Goal: Use online tool/utility: Utilize a website feature to perform a specific function

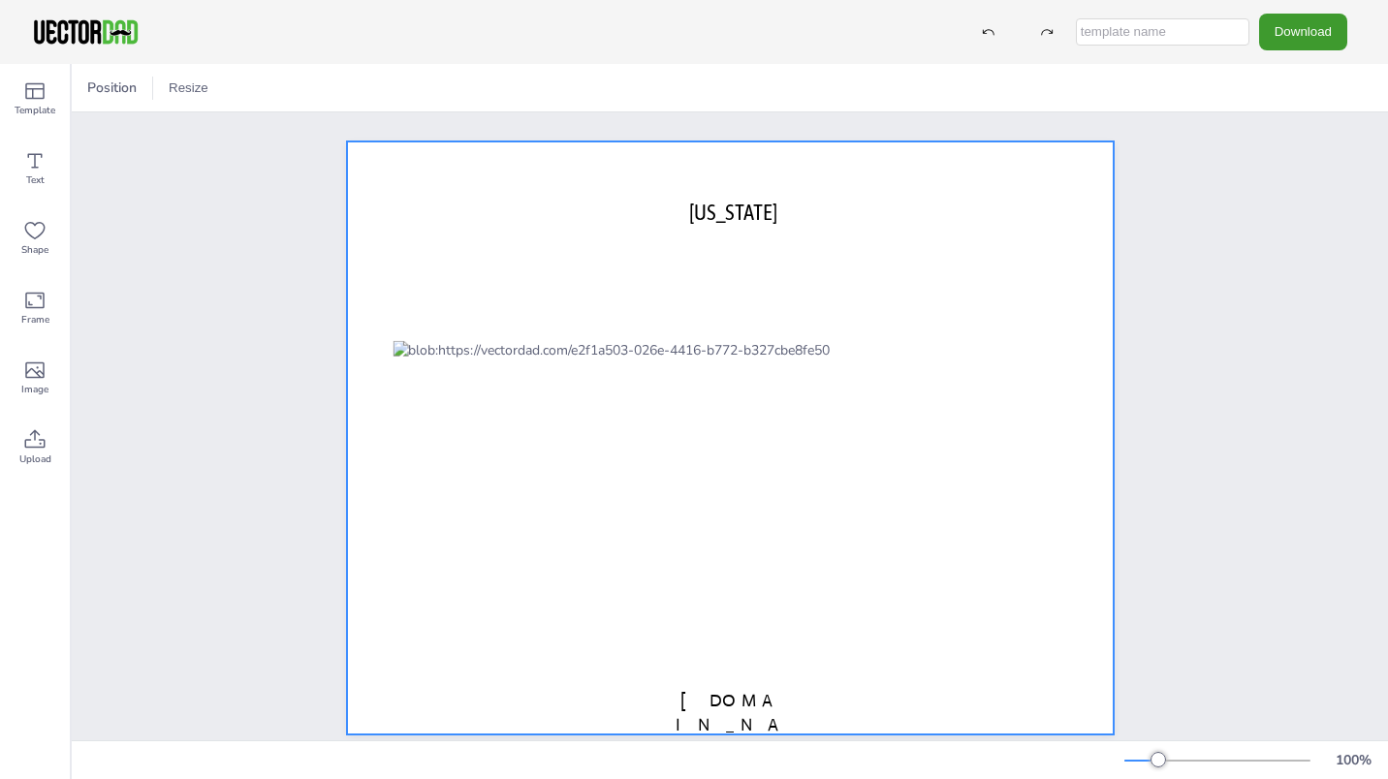
scroll to position [38, 0]
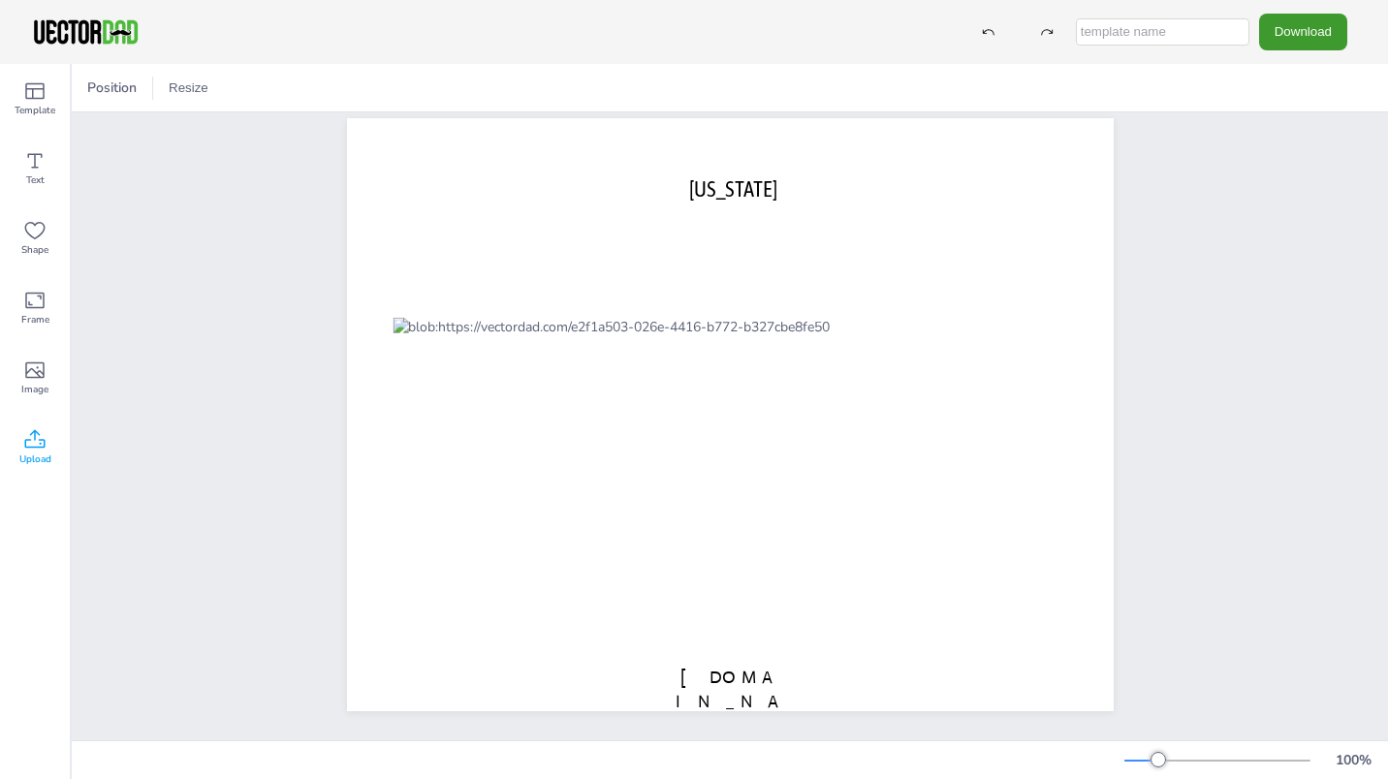
click at [37, 442] on icon at bounding box center [34, 439] width 23 height 23
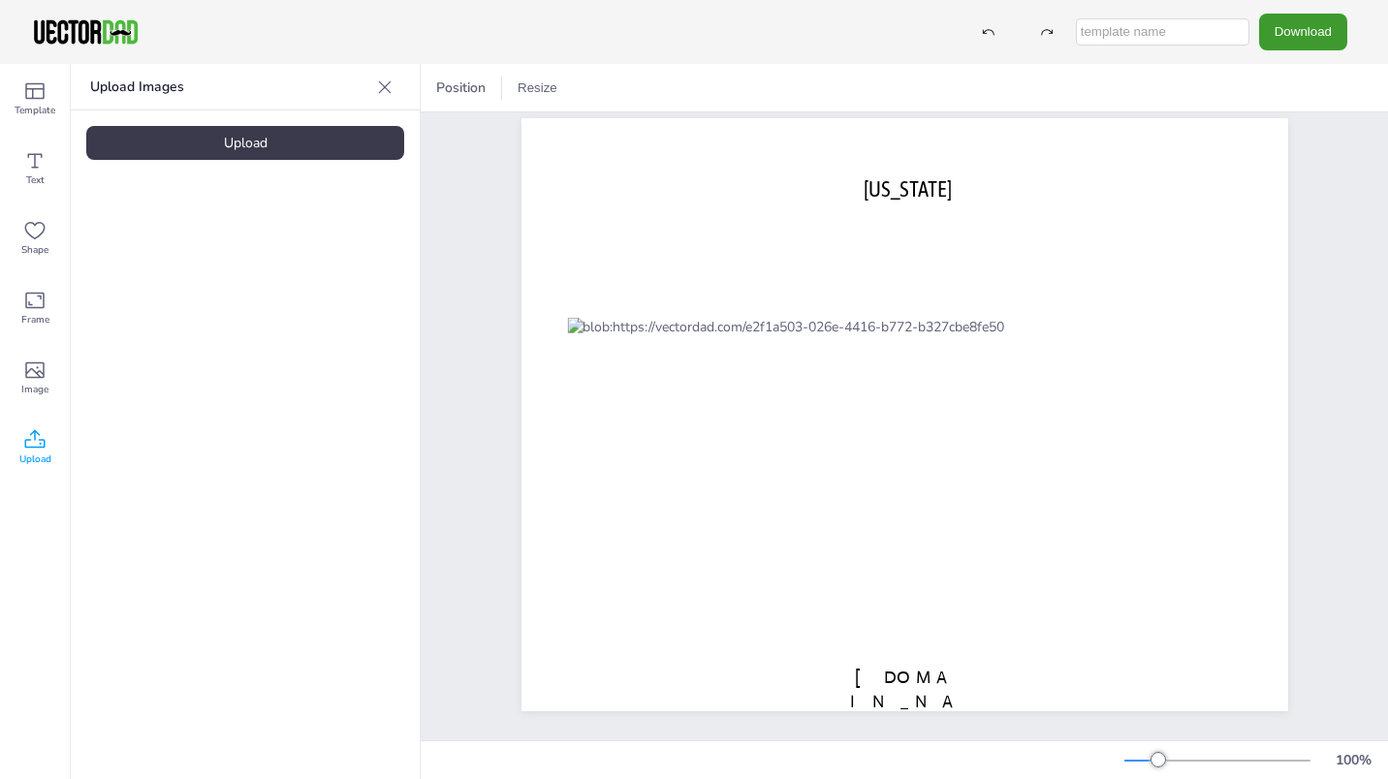
click at [252, 134] on div "Upload" at bounding box center [245, 143] width 318 height 34
click at [215, 134] on div "Upload" at bounding box center [245, 143] width 318 height 34
click at [176, 284] on img at bounding box center [163, 268] width 155 height 101
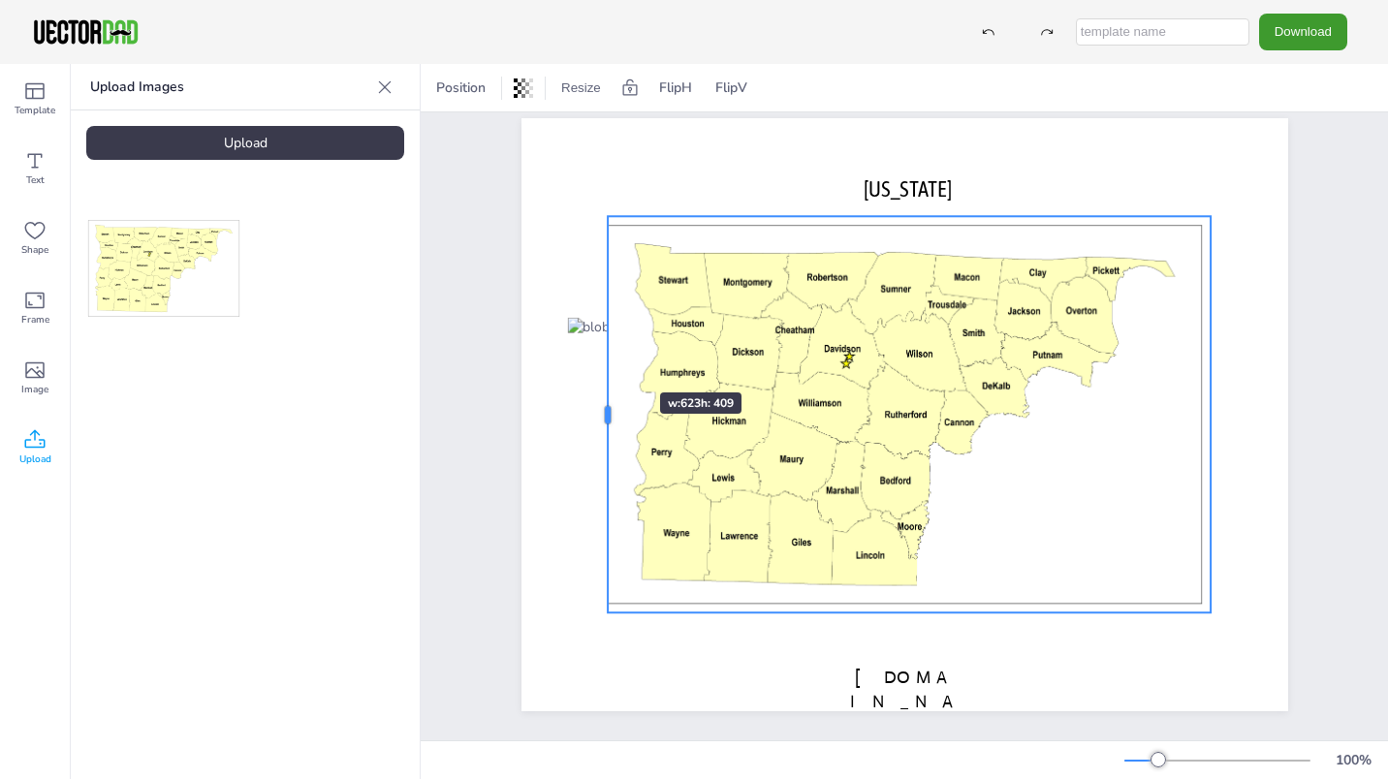
drag, startPoint x: 592, startPoint y: 397, endPoint x: 602, endPoint y: 358, distance: 40.9
click at [602, 358] on div at bounding box center [608, 414] width 16 height 396
click at [1100, 473] on div at bounding box center [905, 414] width 614 height 396
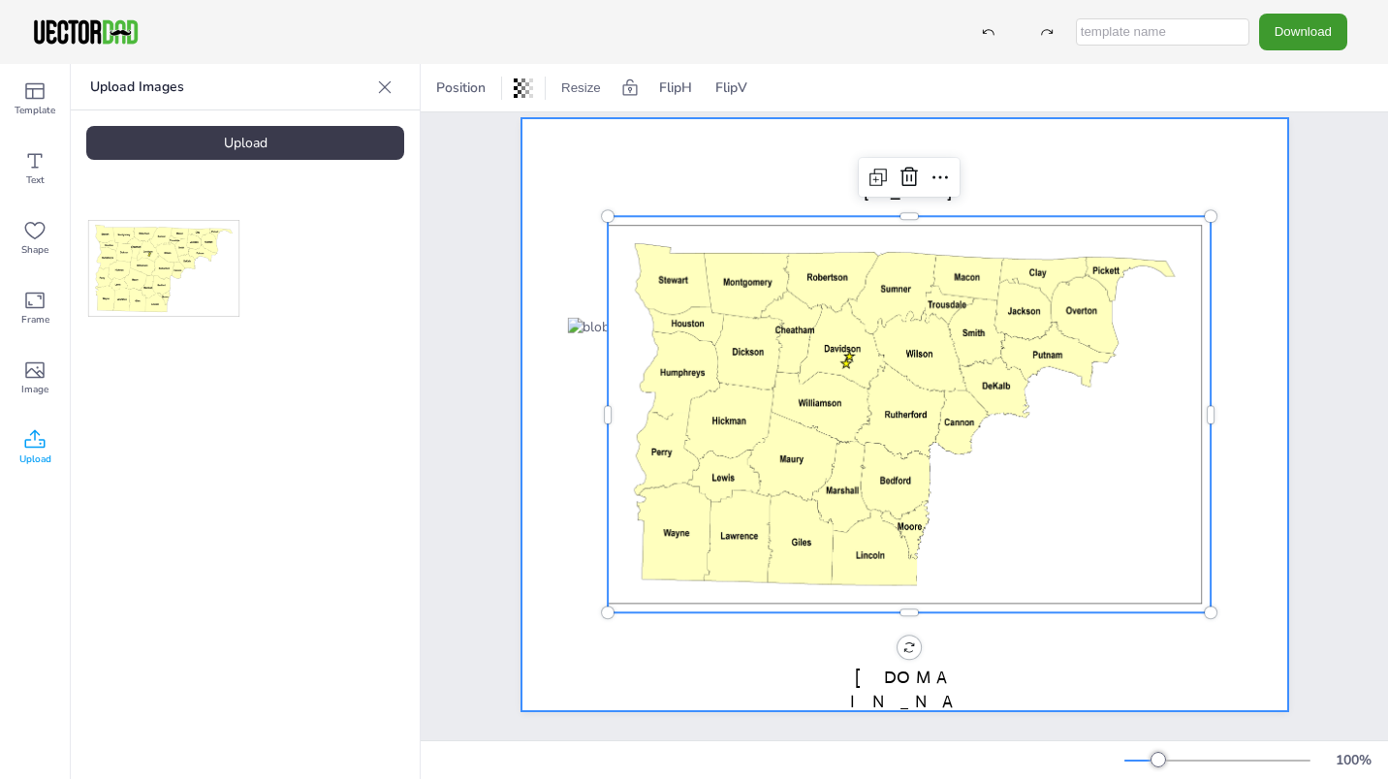
click at [1265, 515] on div at bounding box center [905, 414] width 767 height 593
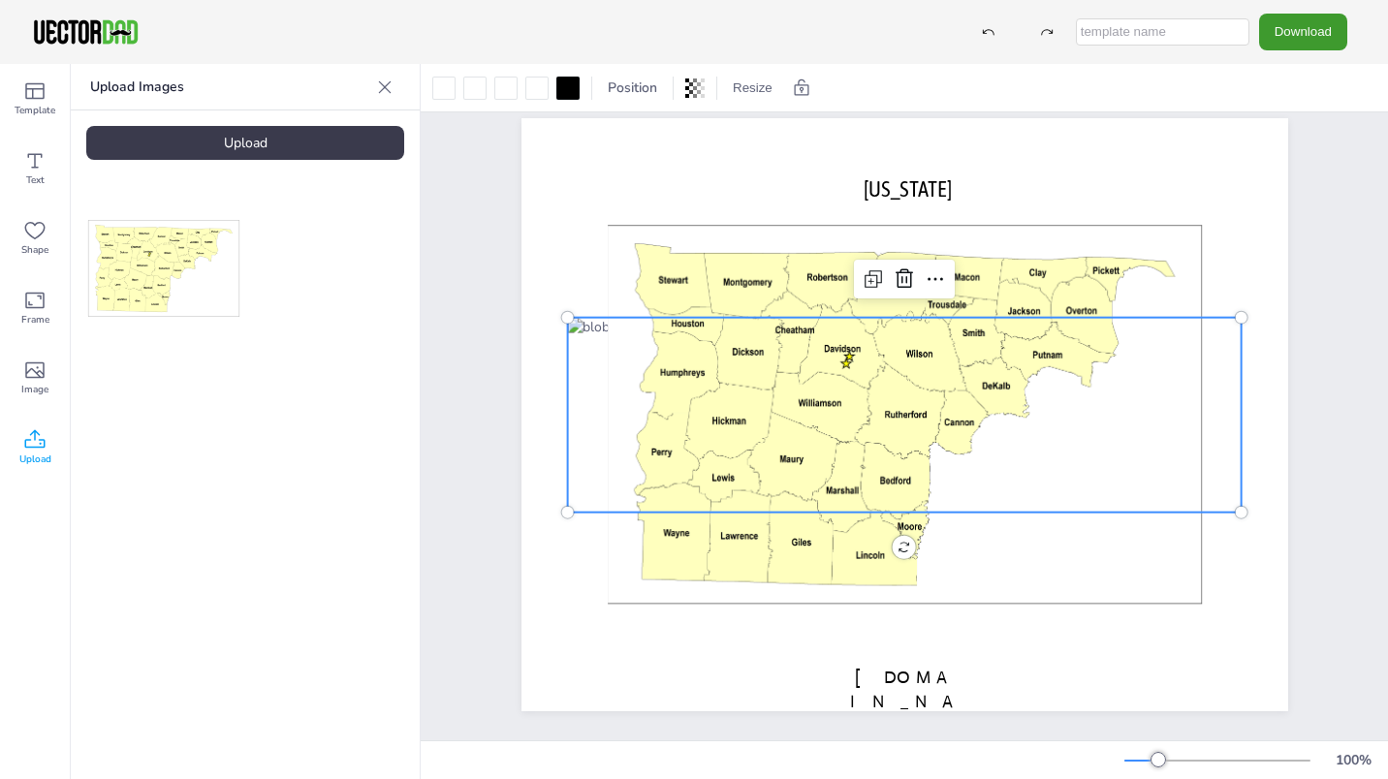
click at [1224, 349] on div at bounding box center [904, 415] width 675 height 195
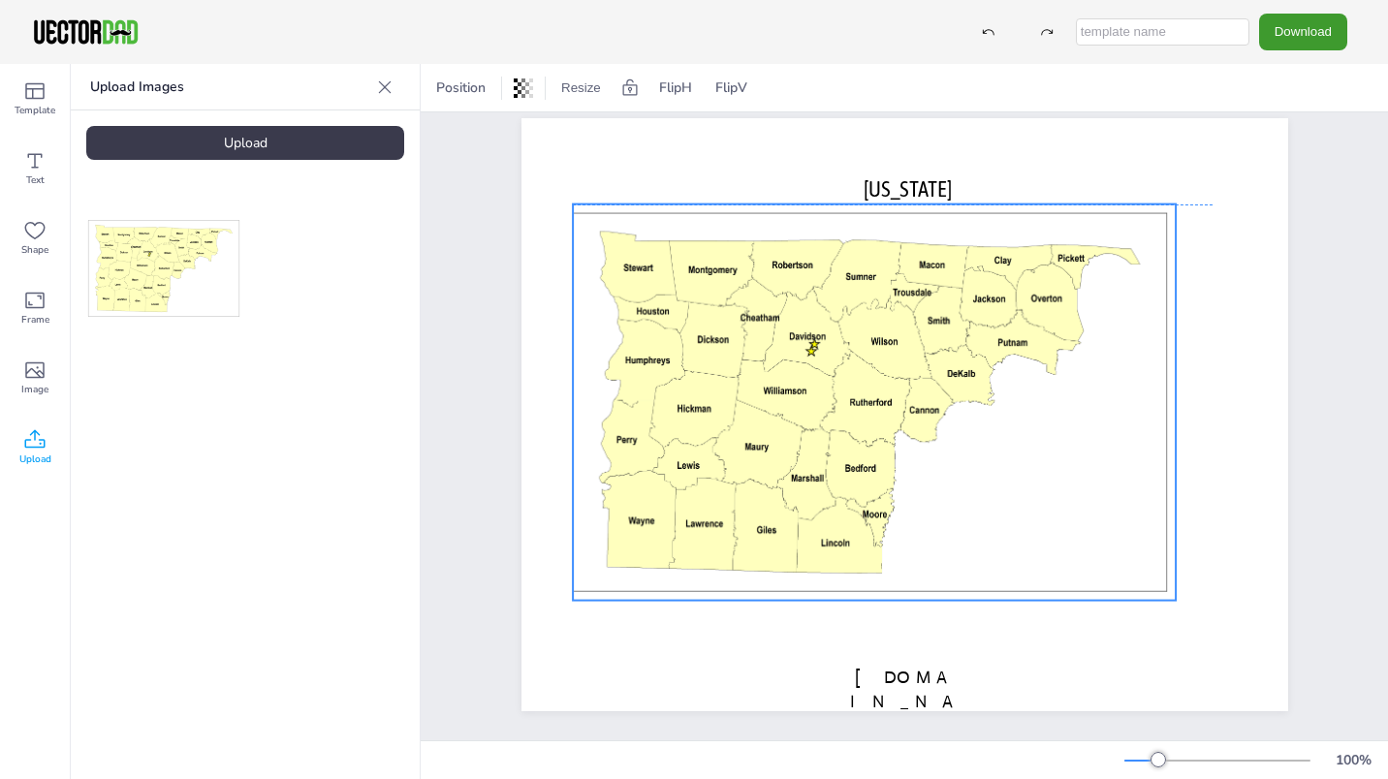
drag, startPoint x: 604, startPoint y: 413, endPoint x: 569, endPoint y: 405, distance: 35.8
click at [569, 405] on div at bounding box center [870, 403] width 614 height 396
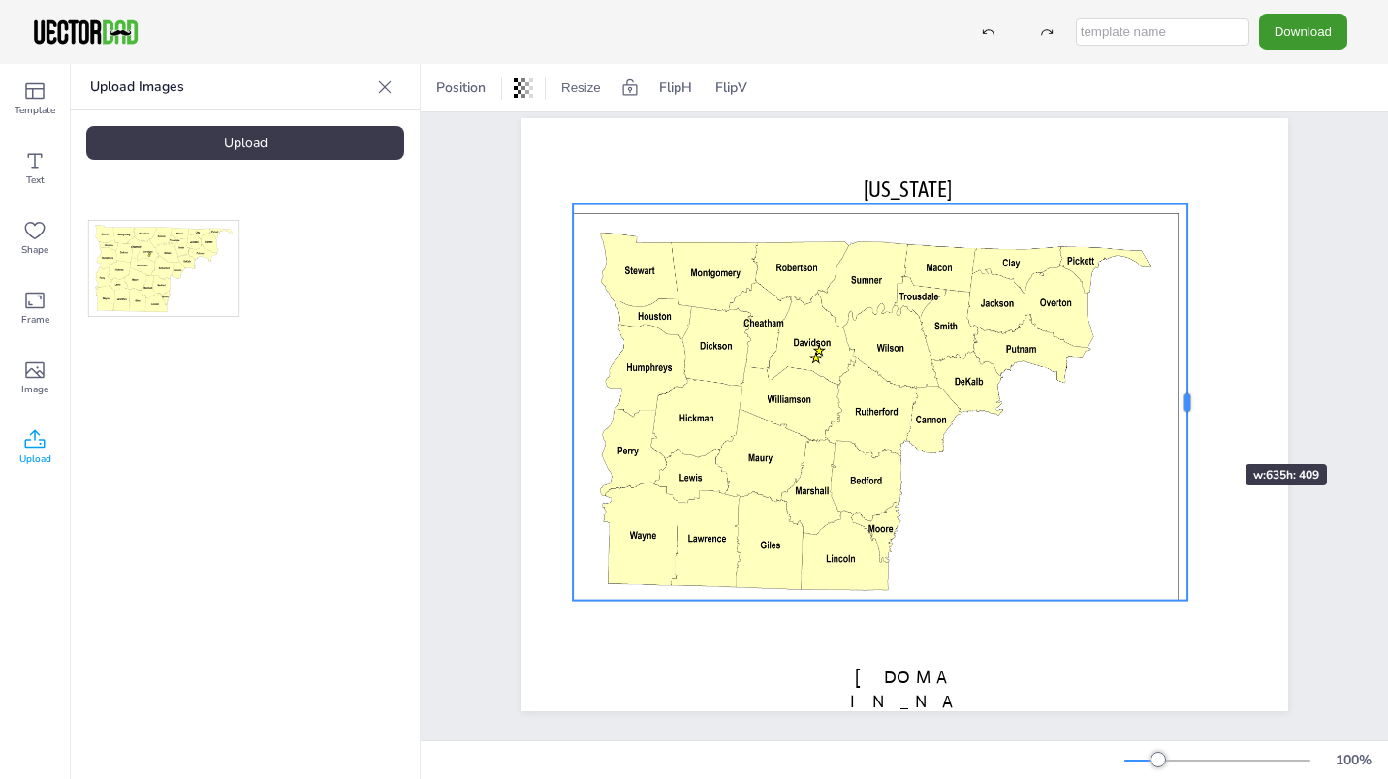
drag, startPoint x: 1176, startPoint y: 396, endPoint x: 1188, endPoint y: 429, distance: 35.9
click at [1188, 429] on div at bounding box center [1188, 403] width 16 height 396
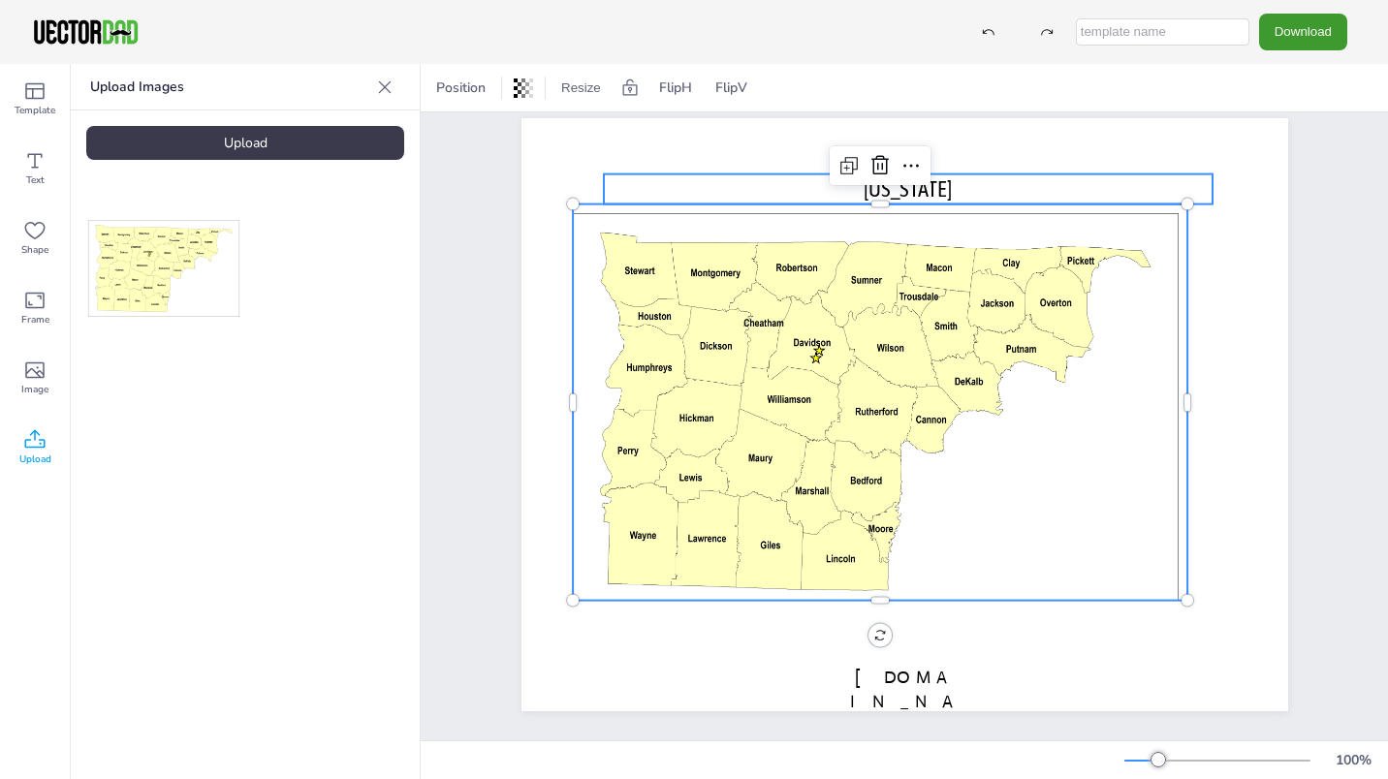
click at [945, 176] on span "[US_STATE]" at bounding box center [908, 188] width 88 height 25
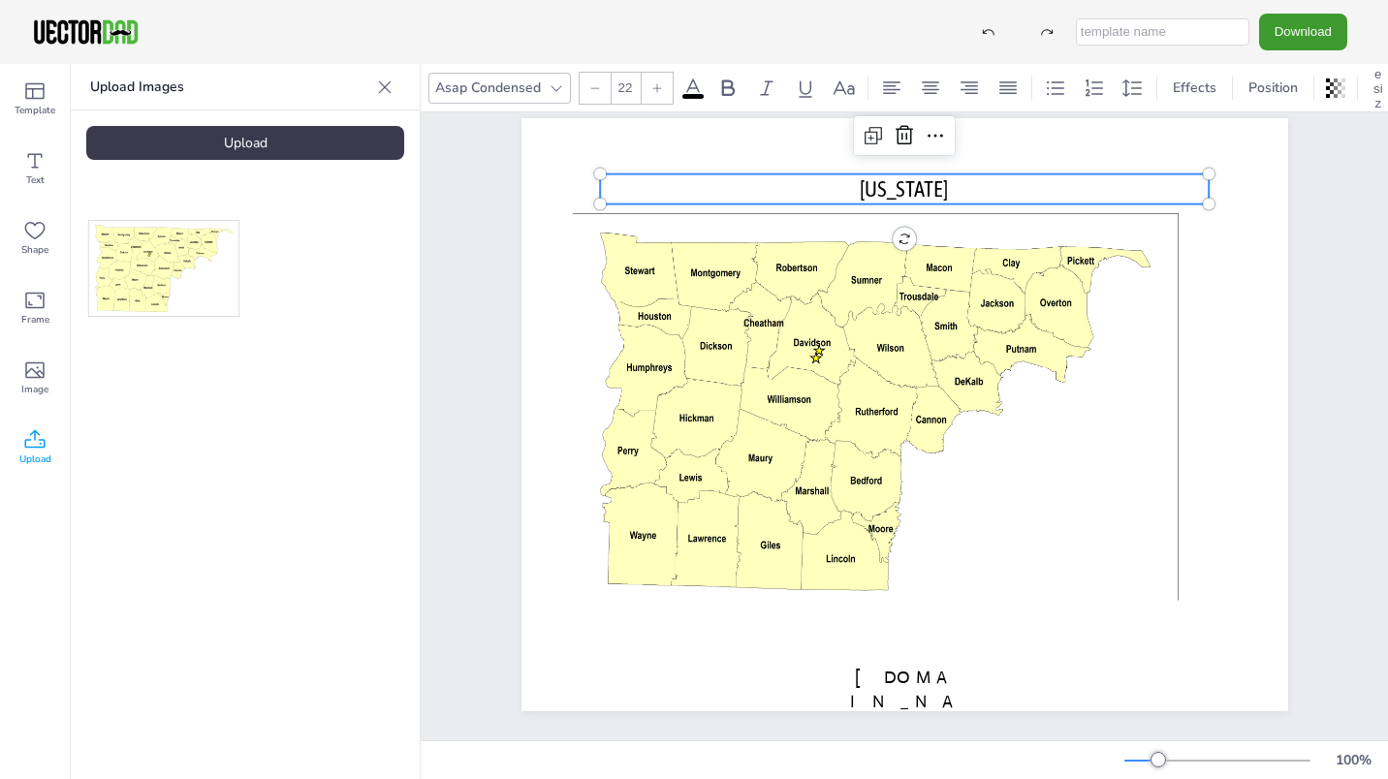
click at [841, 174] on p "[US_STATE]" at bounding box center [905, 189] width 610 height 30
click at [842, 174] on p "[US_STATE]" at bounding box center [905, 189] width 610 height 30
click at [848, 176] on p "[US_STATE]" at bounding box center [905, 189] width 610 height 30
click at [860, 176] on span "[US_STATE]" at bounding box center [904, 188] width 88 height 25
drag, startPoint x: 1013, startPoint y: 168, endPoint x: 999, endPoint y: 169, distance: 14.6
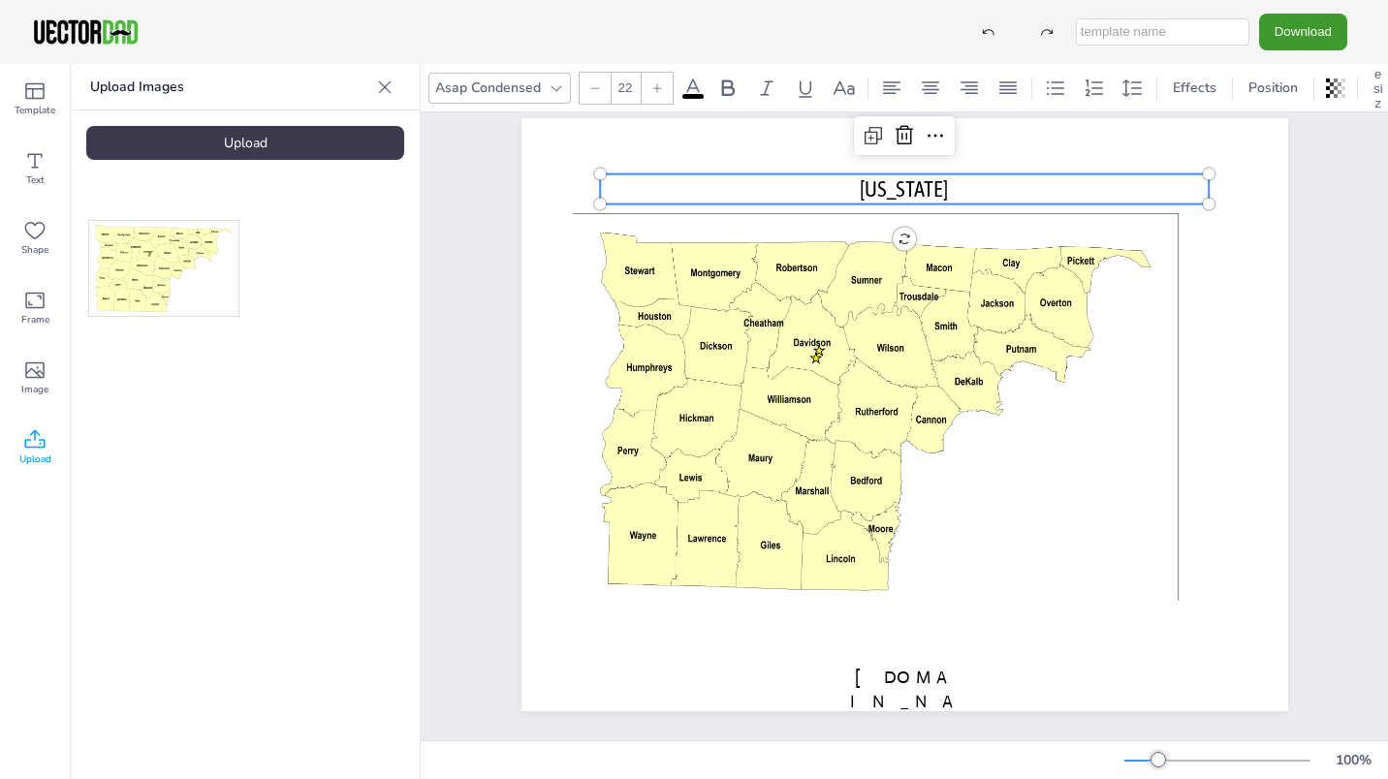
click at [1011, 174] on p "[US_STATE]" at bounding box center [905, 189] width 610 height 30
click at [972, 174] on p "[US_STATE]" at bounding box center [905, 189] width 610 height 30
click at [941, 176] on span "[US_STATE]" at bounding box center [904, 188] width 88 height 25
click at [860, 176] on span "[US_STATE]" at bounding box center [904, 188] width 88 height 25
drag, startPoint x: 805, startPoint y: 173, endPoint x: 774, endPoint y: 170, distance: 31.2
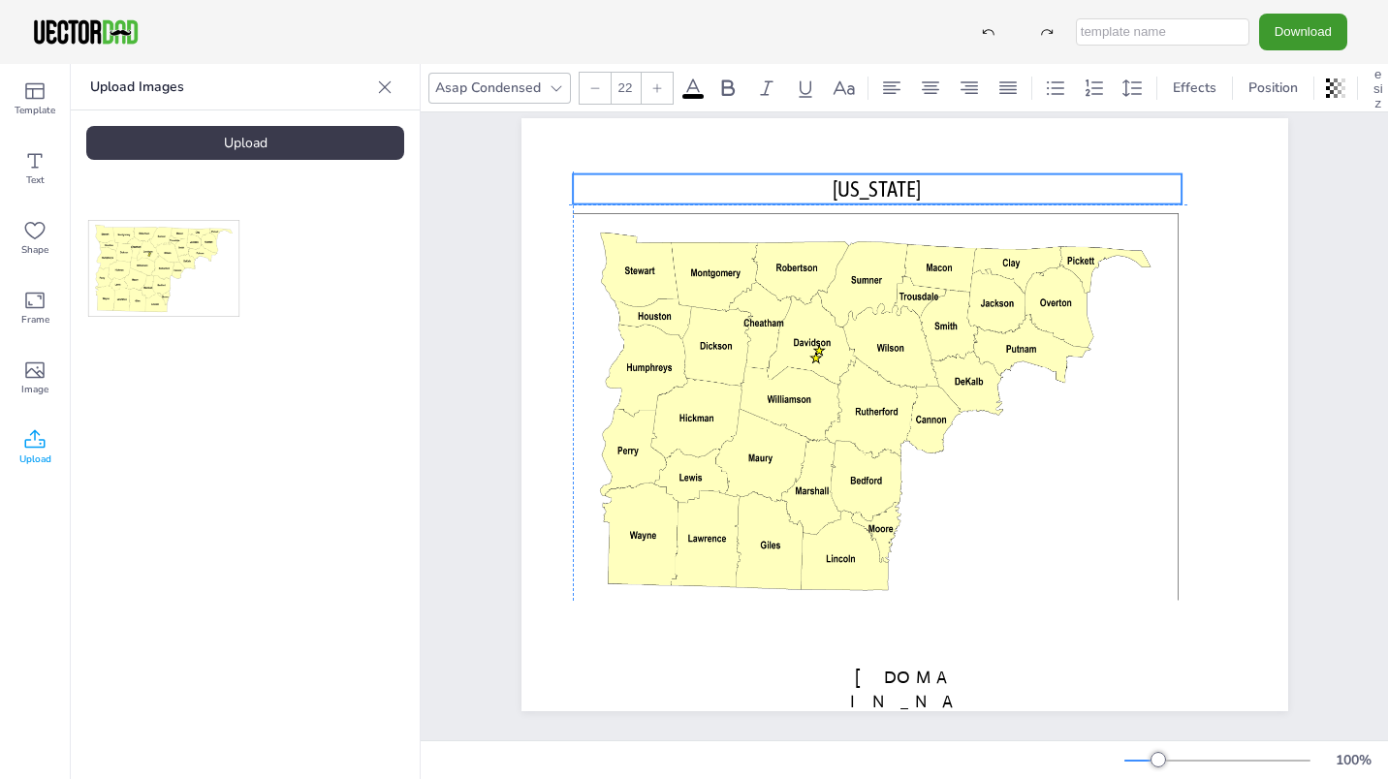
click at [774, 174] on p "[US_STATE]" at bounding box center [878, 189] width 610 height 30
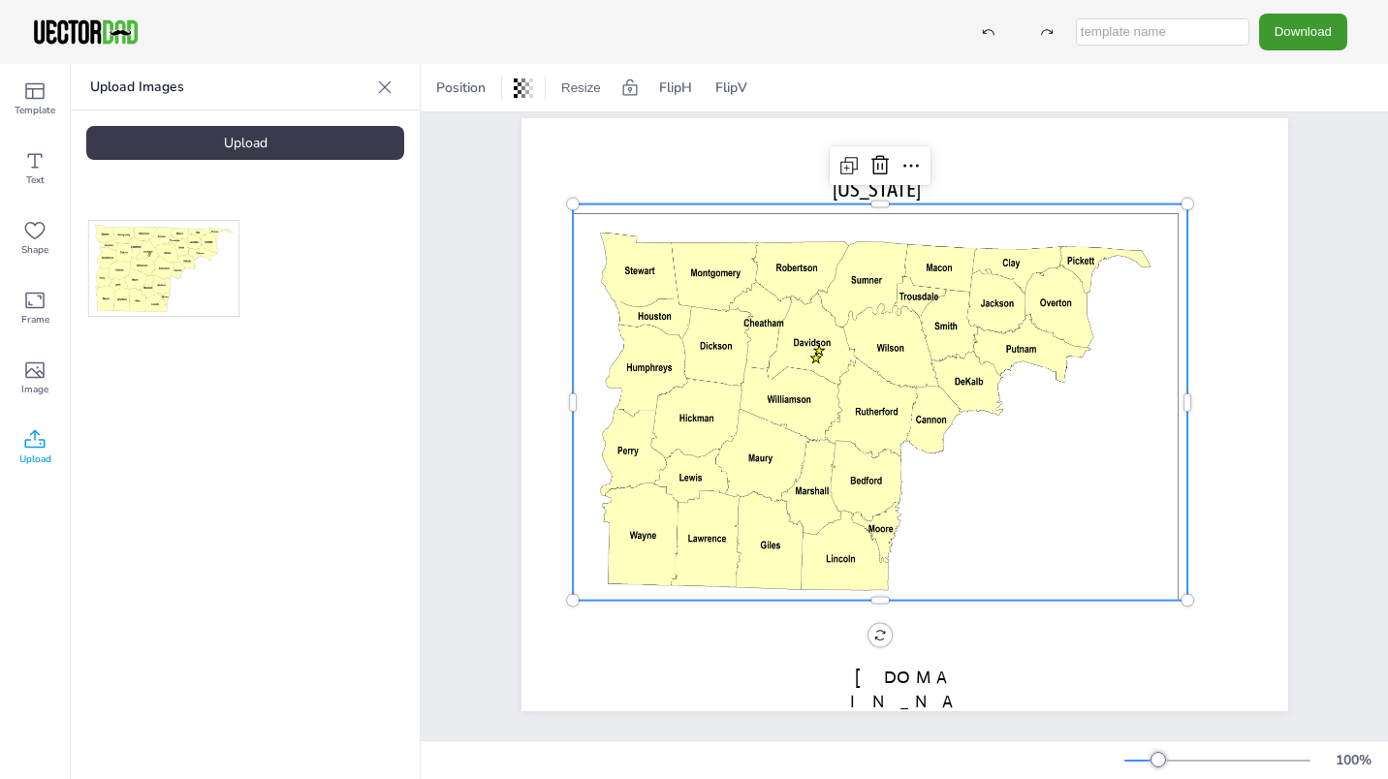
click at [811, 380] on div at bounding box center [875, 412] width 625 height 415
click at [790, 312] on div at bounding box center [875, 412] width 625 height 415
click at [1310, 31] on button "Download" at bounding box center [1303, 32] width 88 height 36
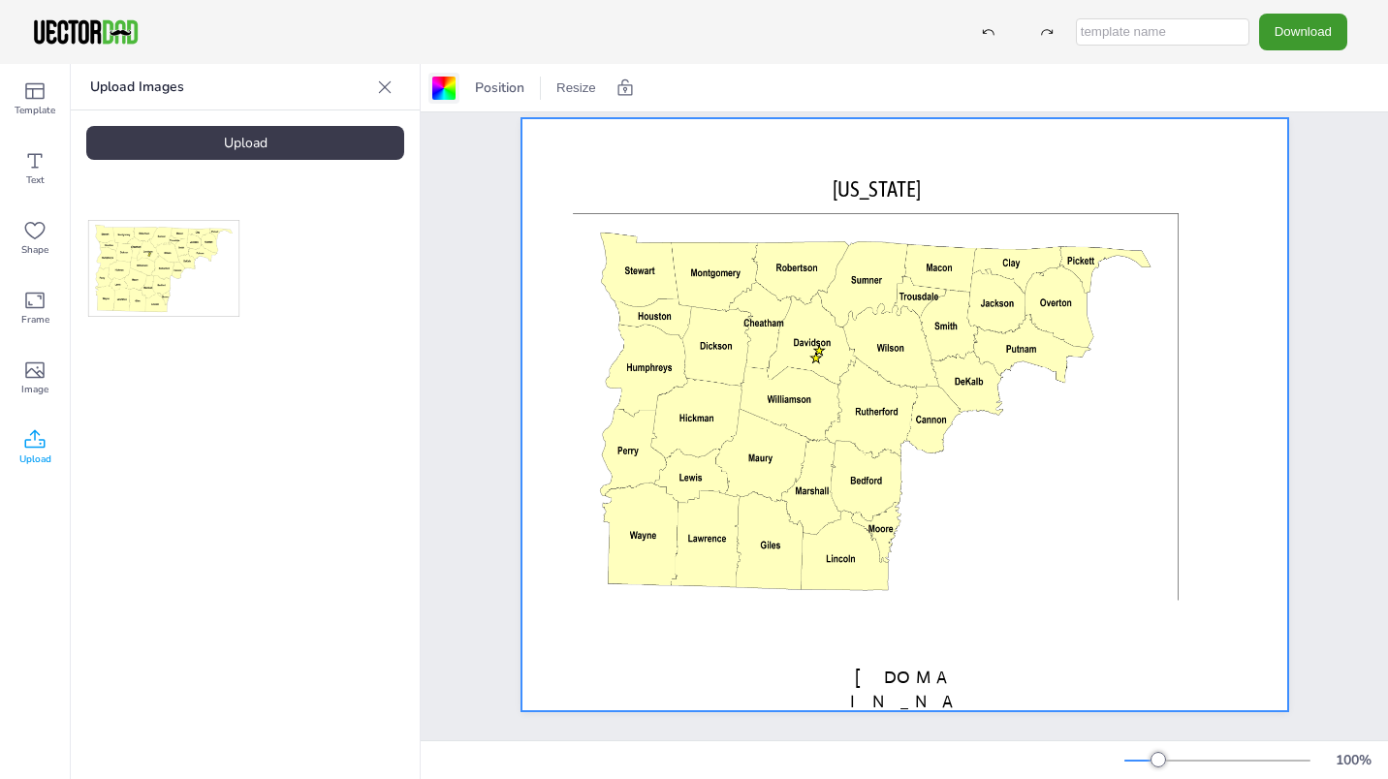
click at [443, 82] on div at bounding box center [443, 88] width 23 height 23
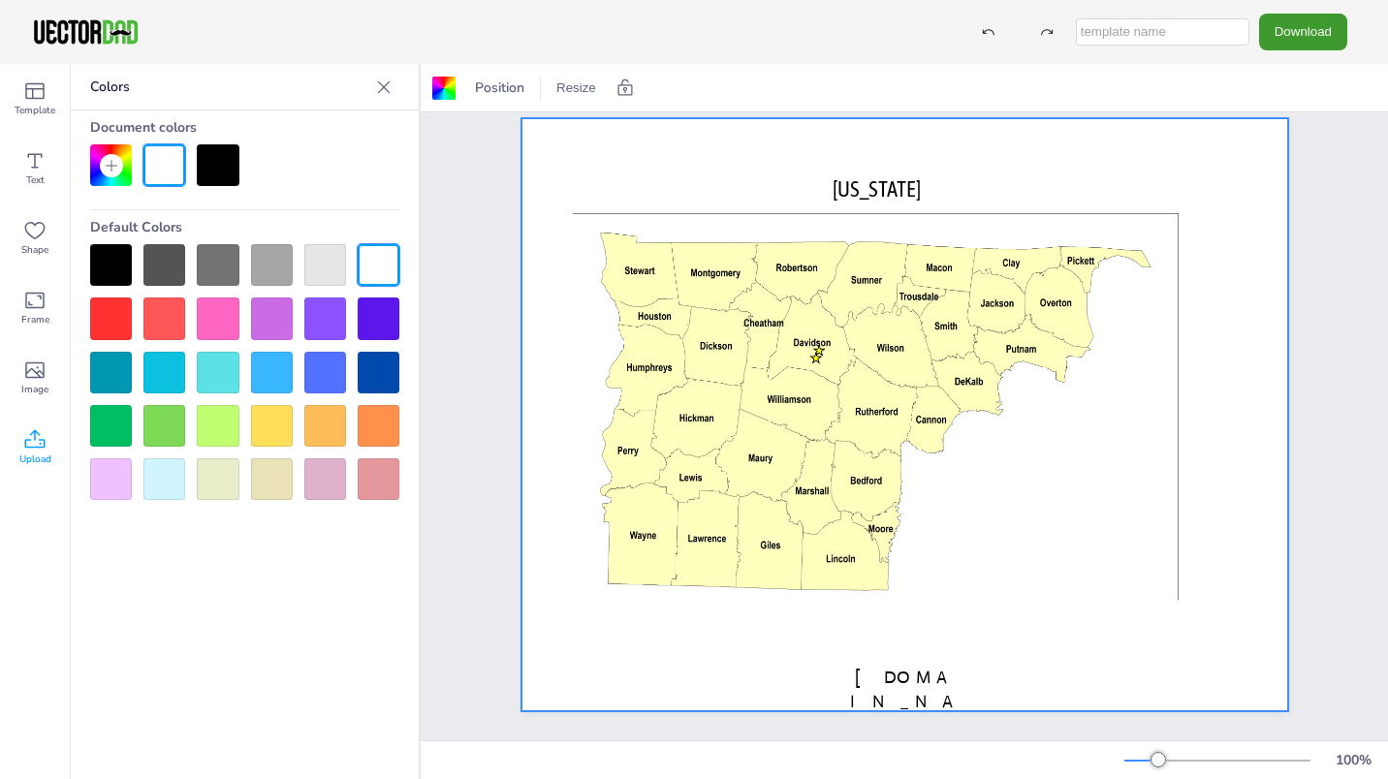
click at [111, 313] on div at bounding box center [111, 319] width 42 height 42
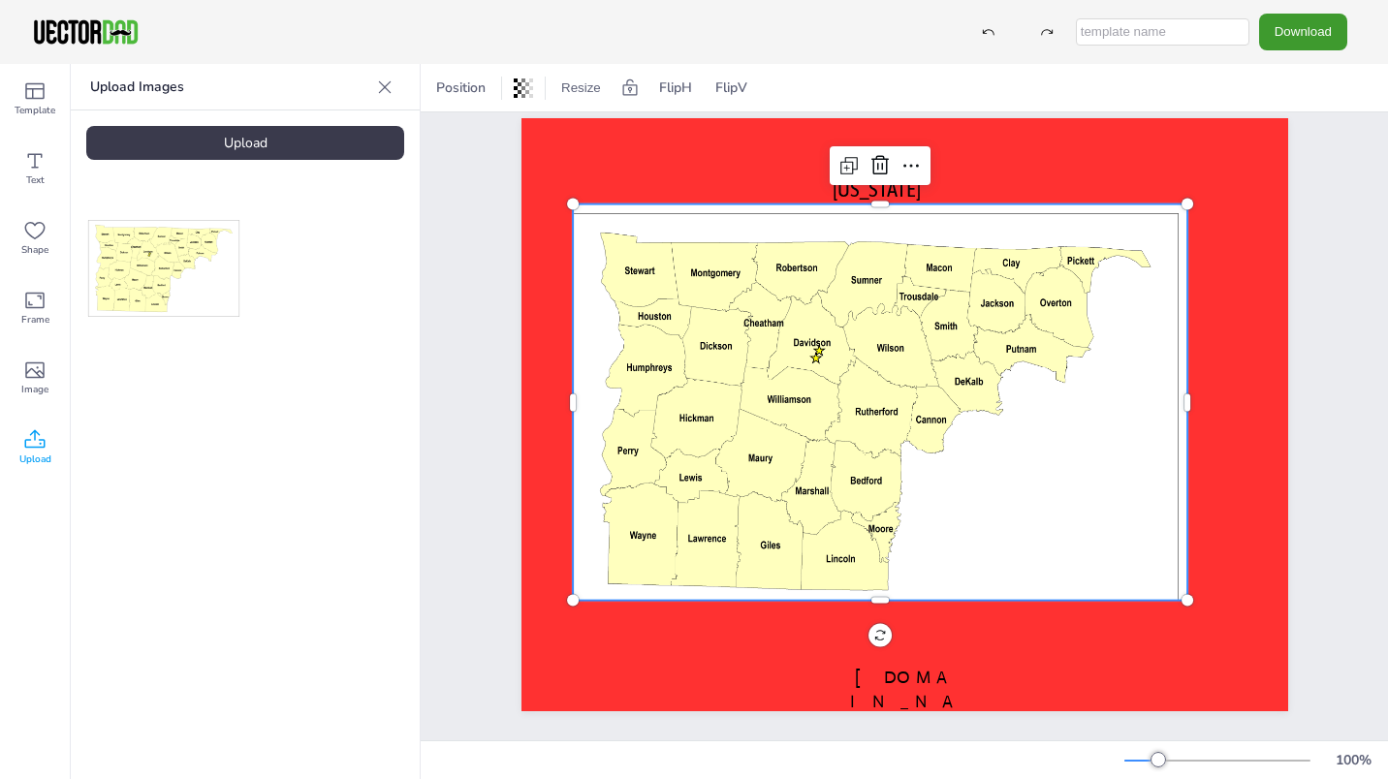
click at [741, 326] on div at bounding box center [875, 412] width 625 height 415
click at [650, 264] on div at bounding box center [875, 412] width 625 height 415
click at [647, 268] on div at bounding box center [875, 412] width 625 height 415
click at [701, 211] on div at bounding box center [875, 412] width 625 height 415
click at [35, 372] on icon at bounding box center [34, 371] width 19 height 16
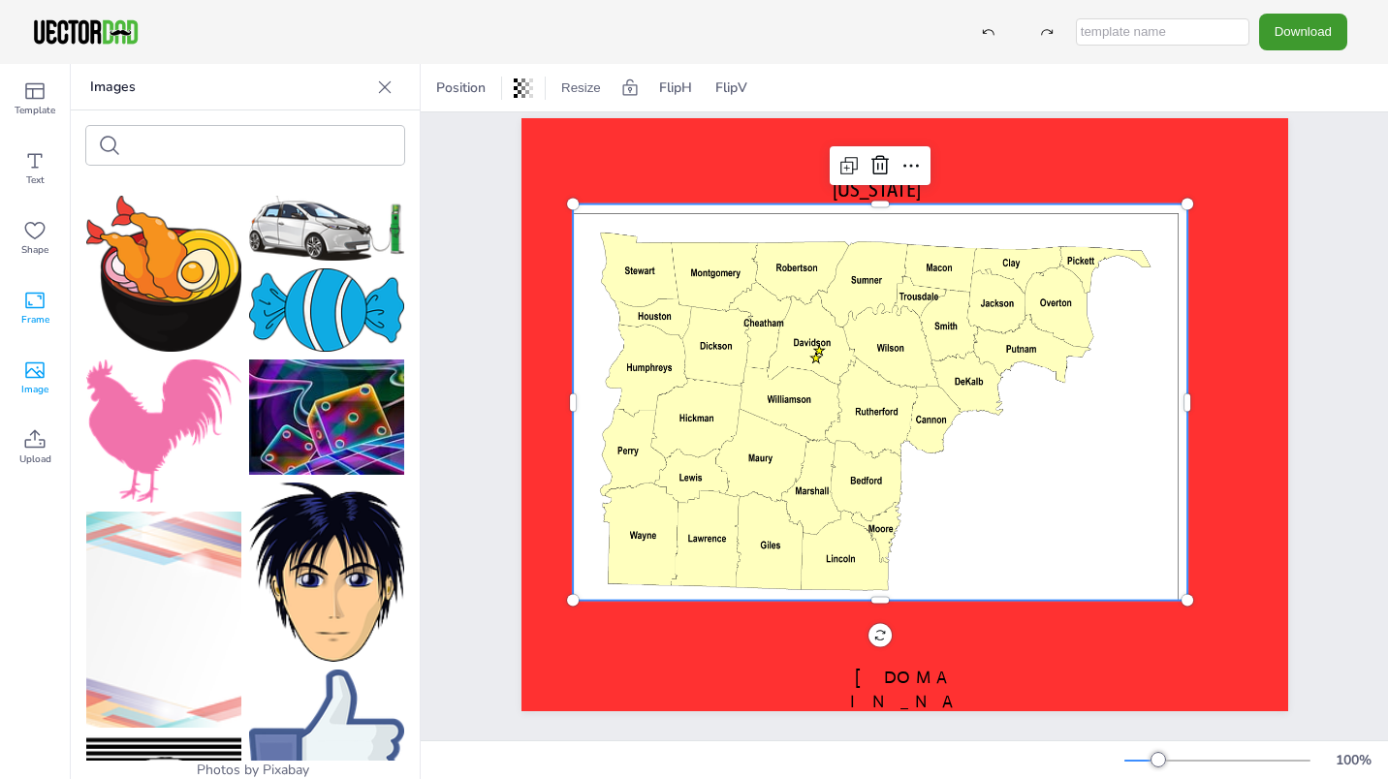
click at [41, 312] on span "Frame" at bounding box center [35, 320] width 28 height 16
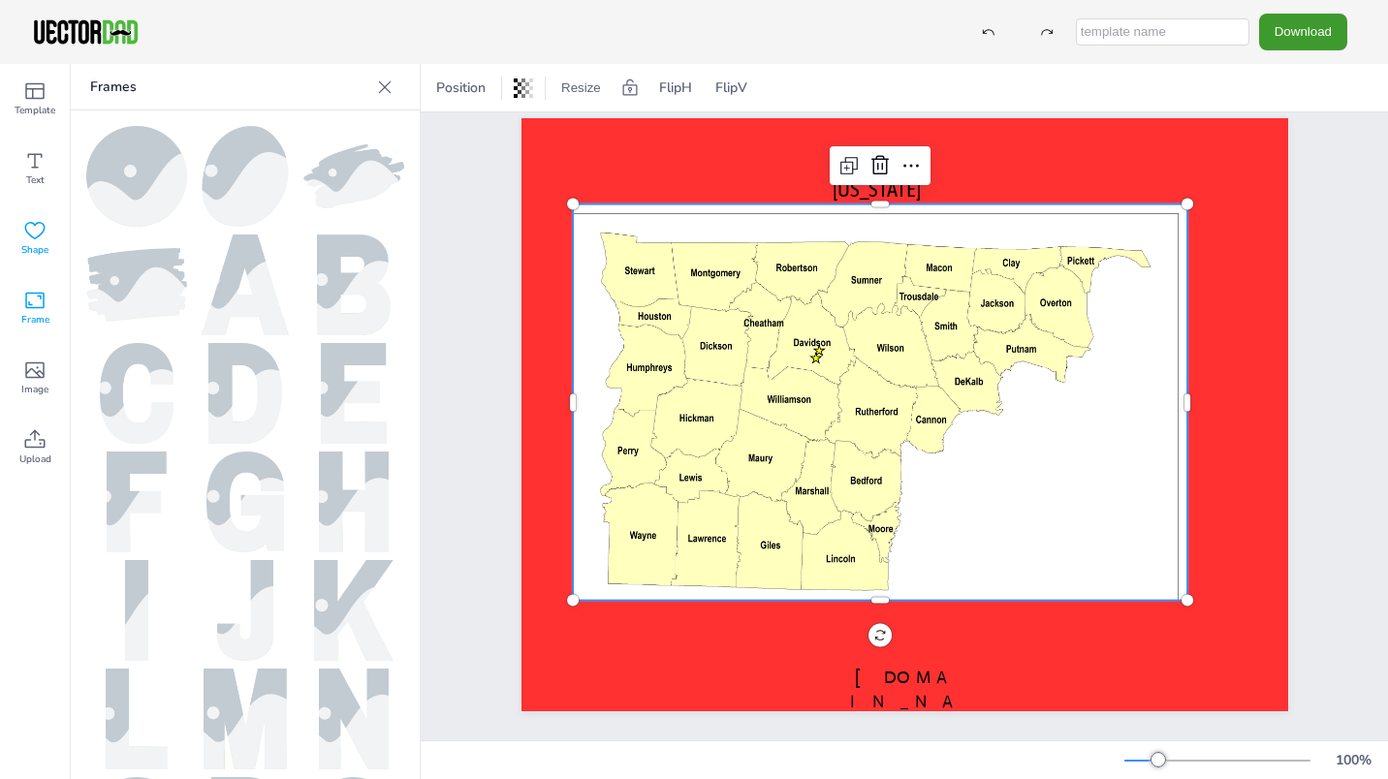
click at [29, 236] on icon at bounding box center [34, 230] width 23 height 23
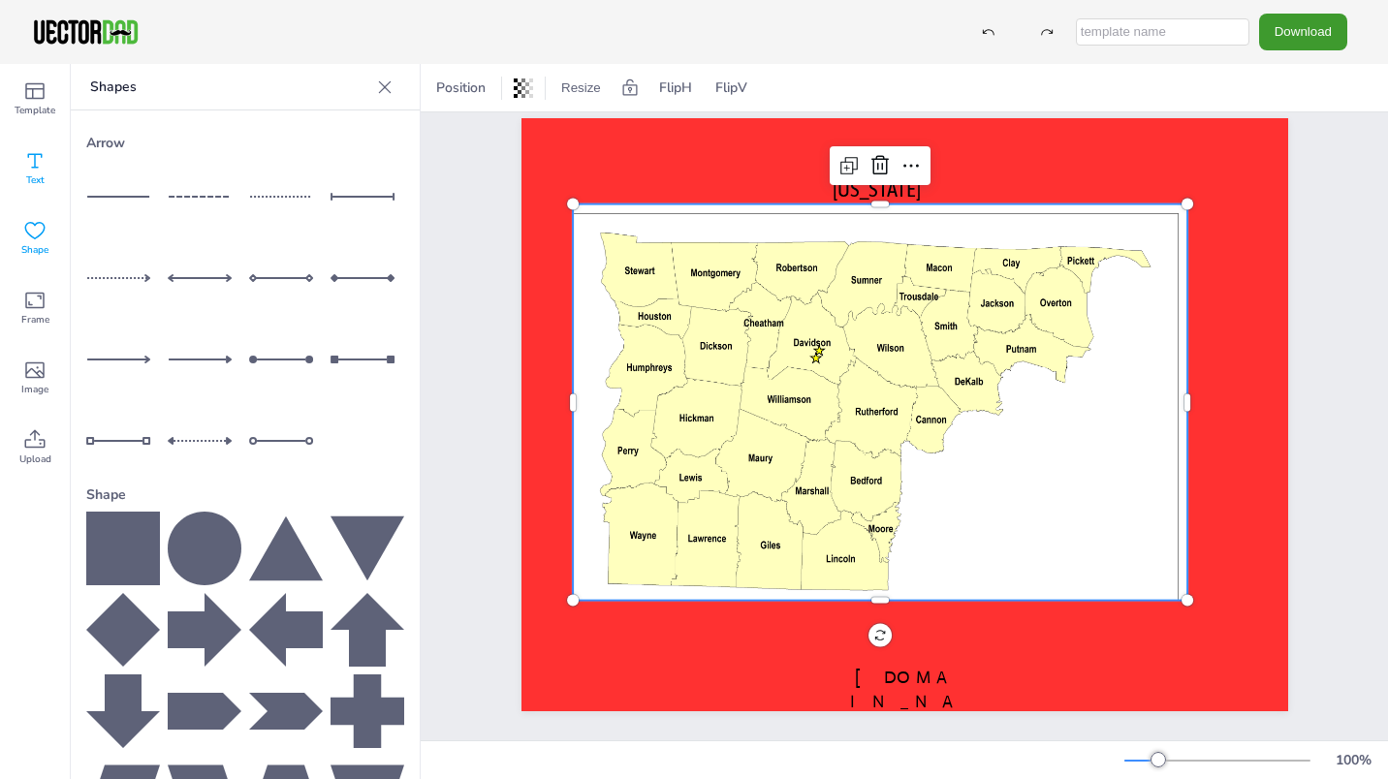
click at [38, 163] on icon at bounding box center [34, 160] width 23 height 23
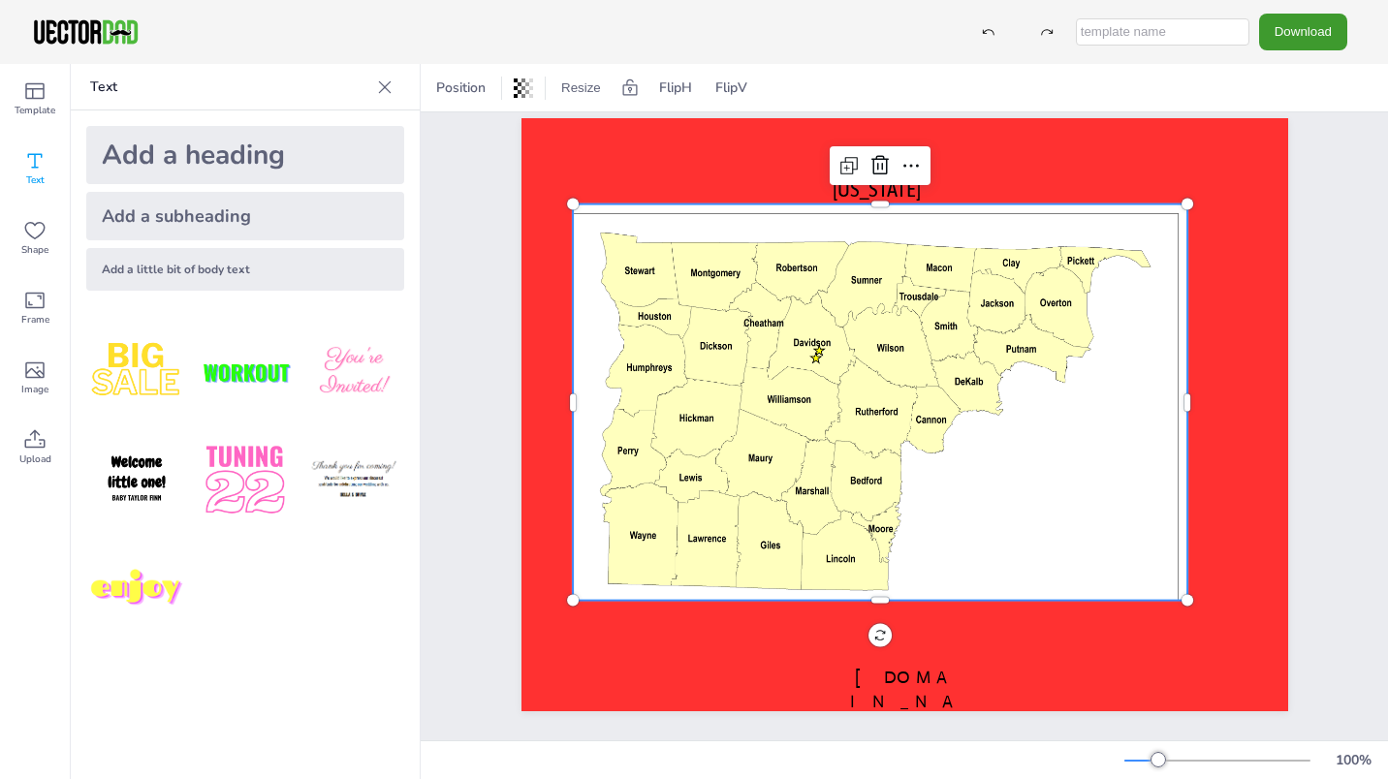
click at [647, 267] on div at bounding box center [875, 412] width 625 height 415
click at [40, 85] on icon at bounding box center [34, 90] width 23 height 23
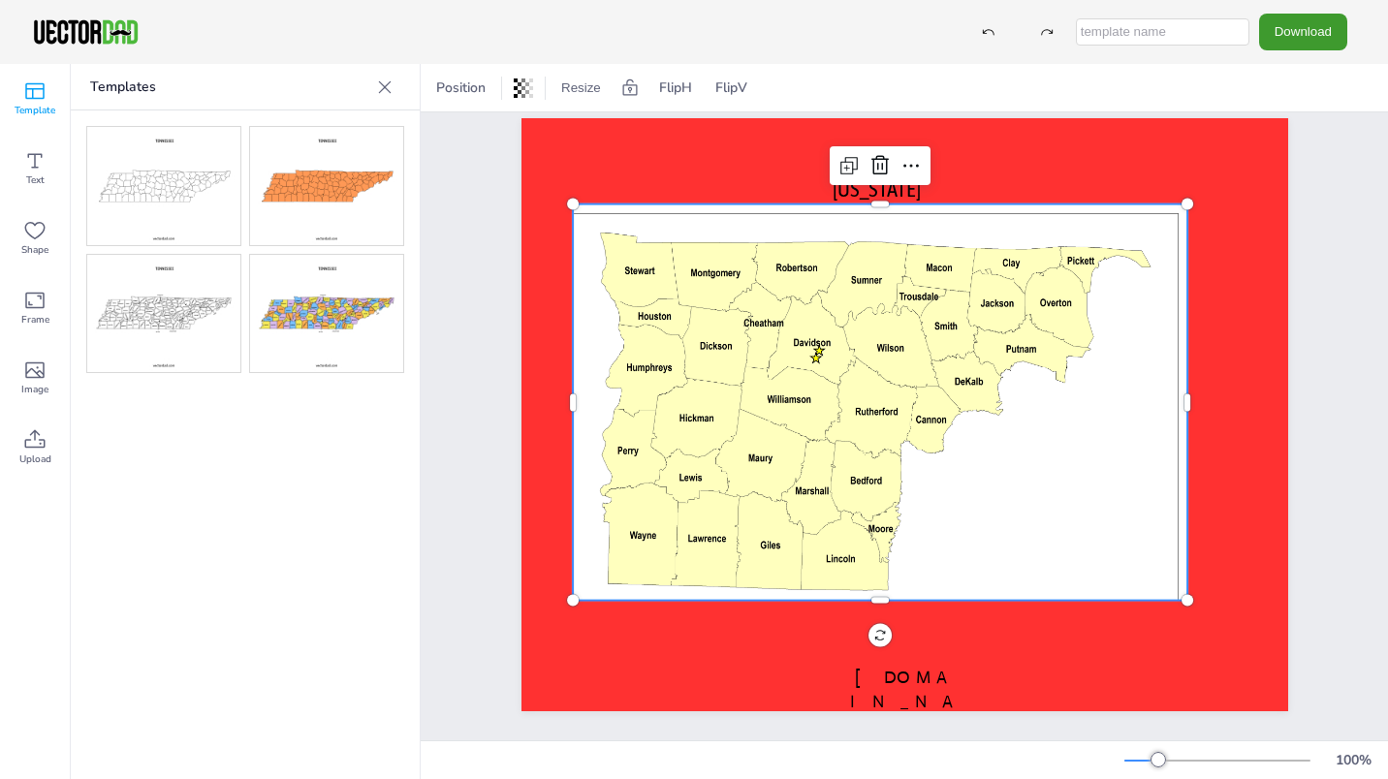
click at [309, 309] on img at bounding box center [326, 314] width 153 height 118
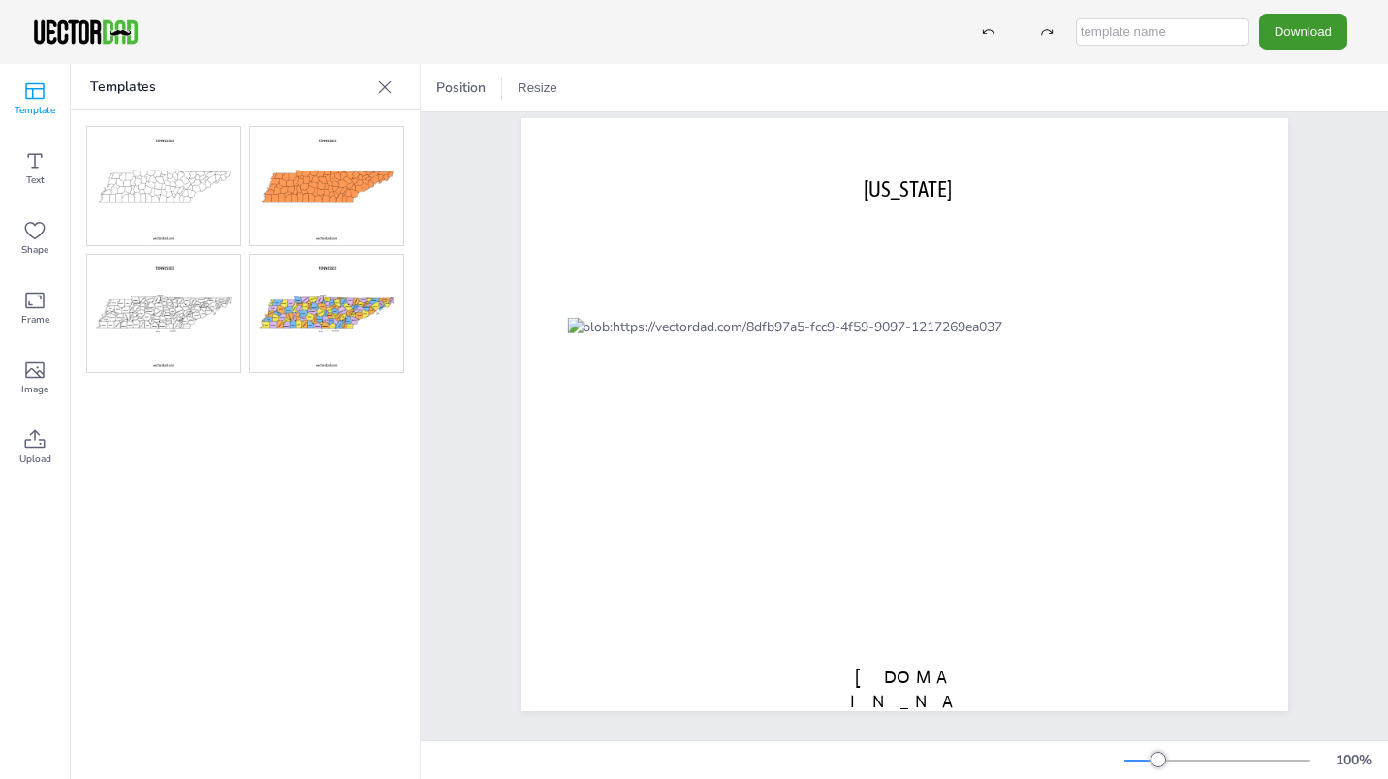
click at [292, 191] on img at bounding box center [326, 186] width 153 height 118
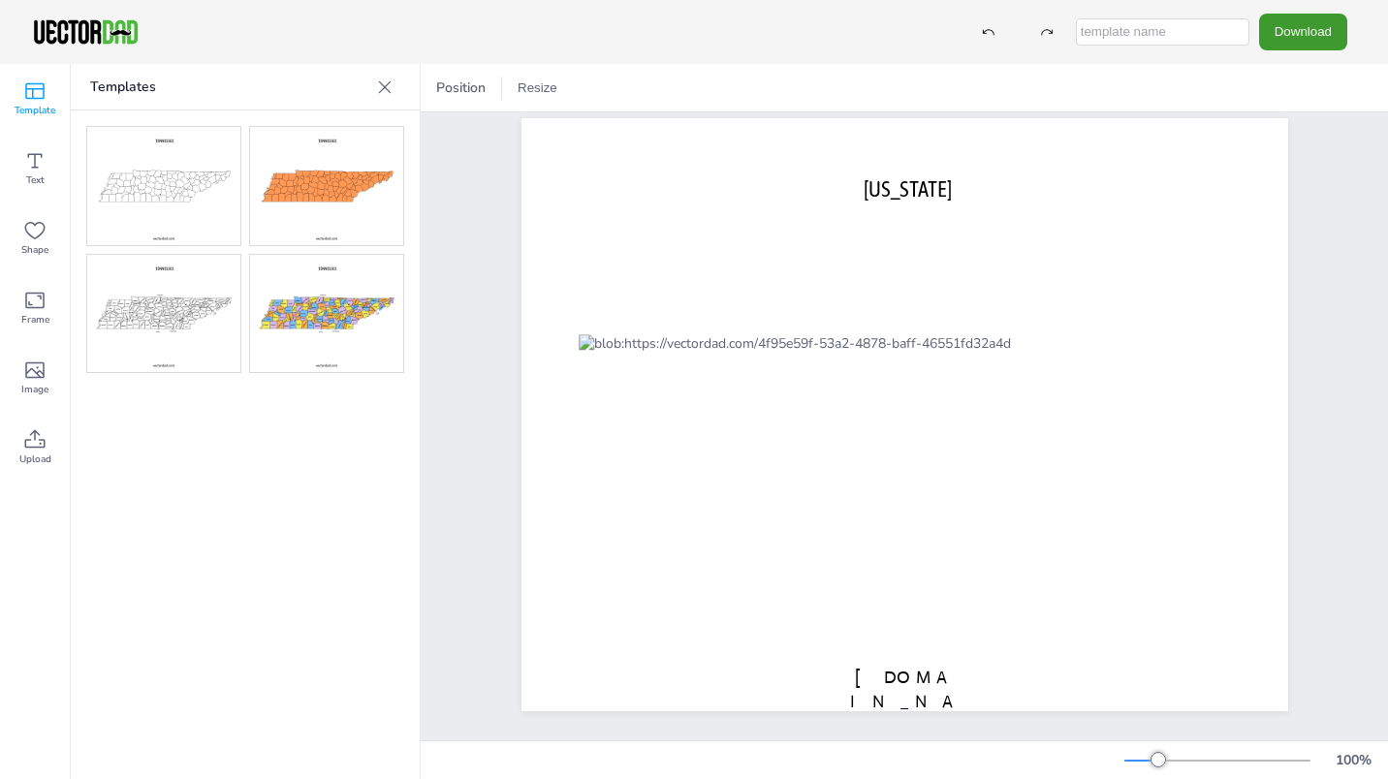
click at [140, 178] on img at bounding box center [163, 186] width 153 height 118
click at [165, 308] on img at bounding box center [163, 314] width 153 height 118
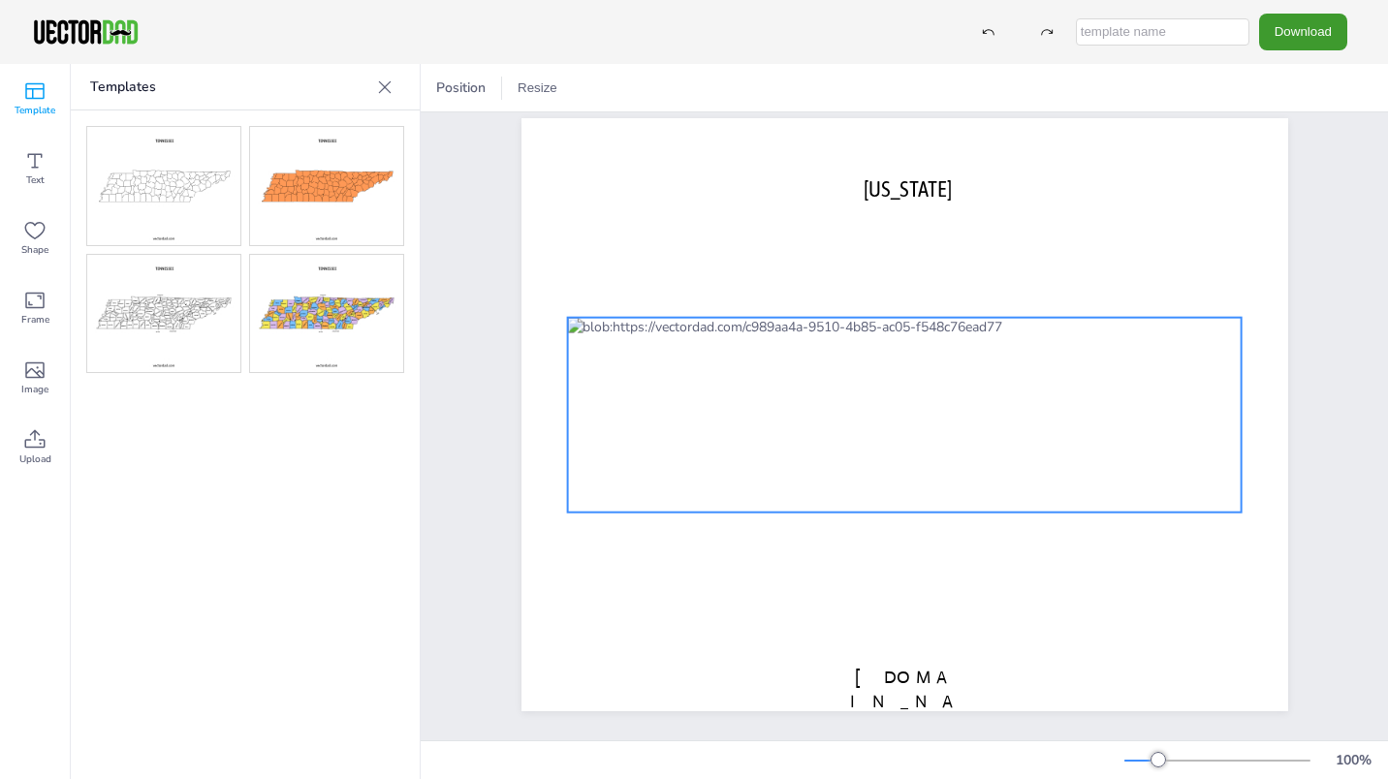
click at [805, 456] on div at bounding box center [904, 415] width 675 height 195
click at [902, 270] on icon at bounding box center [904, 279] width 23 height 23
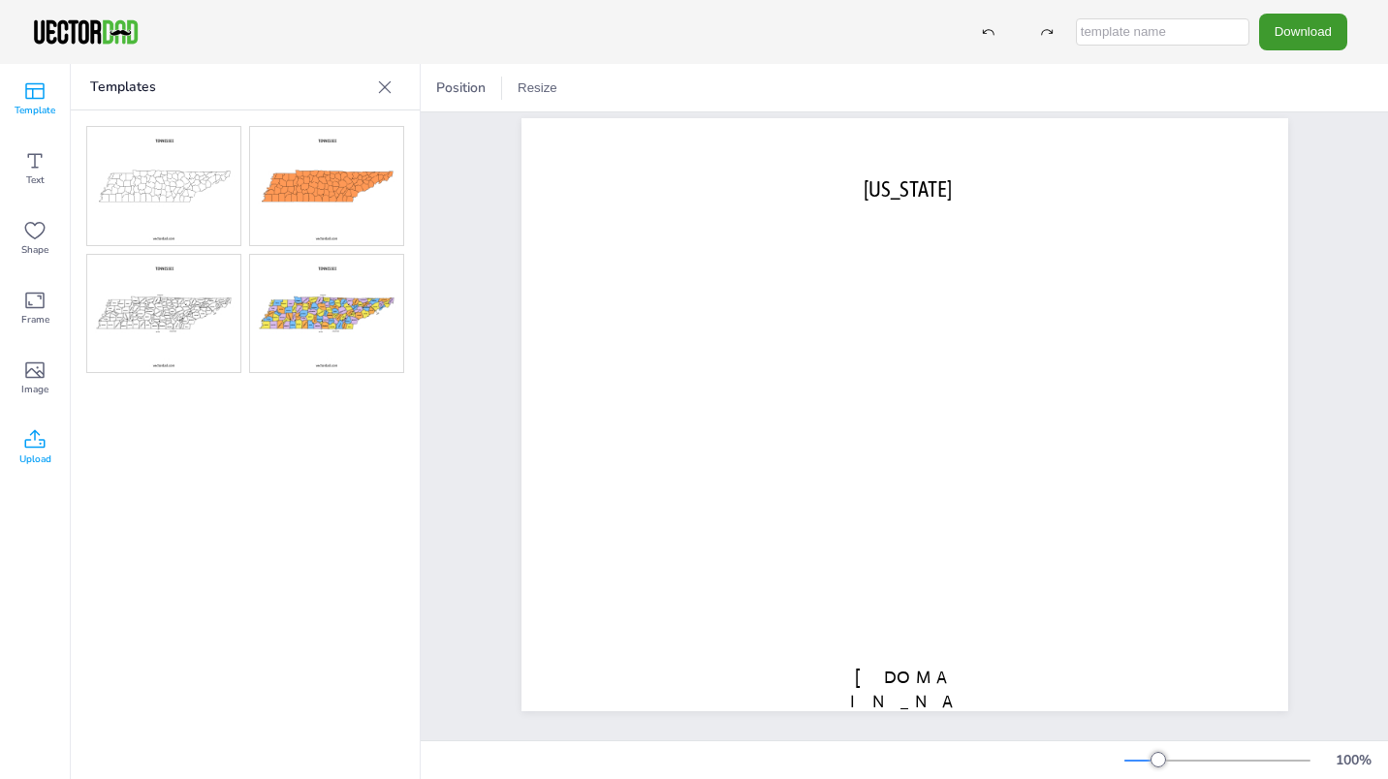
click at [33, 445] on icon at bounding box center [34, 439] width 23 height 23
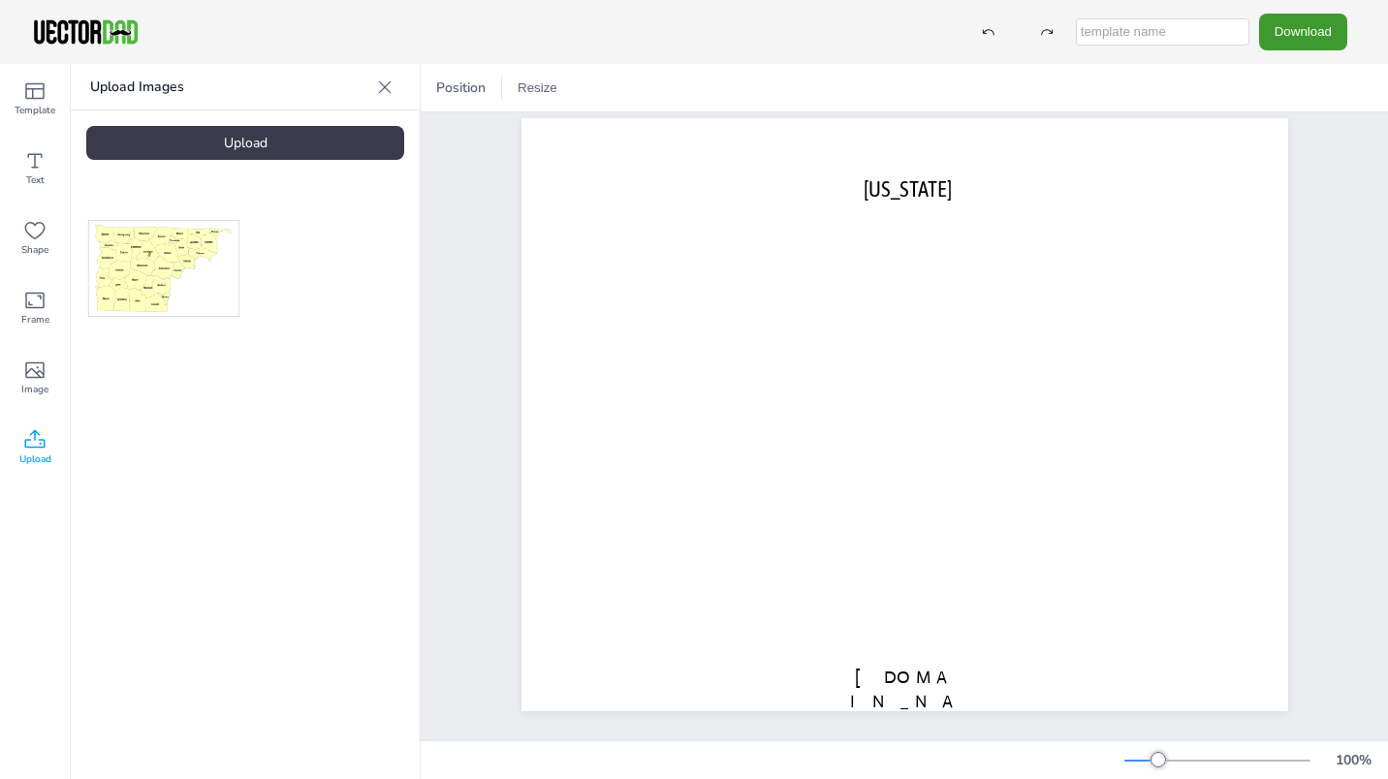
click at [147, 282] on img at bounding box center [163, 268] width 155 height 101
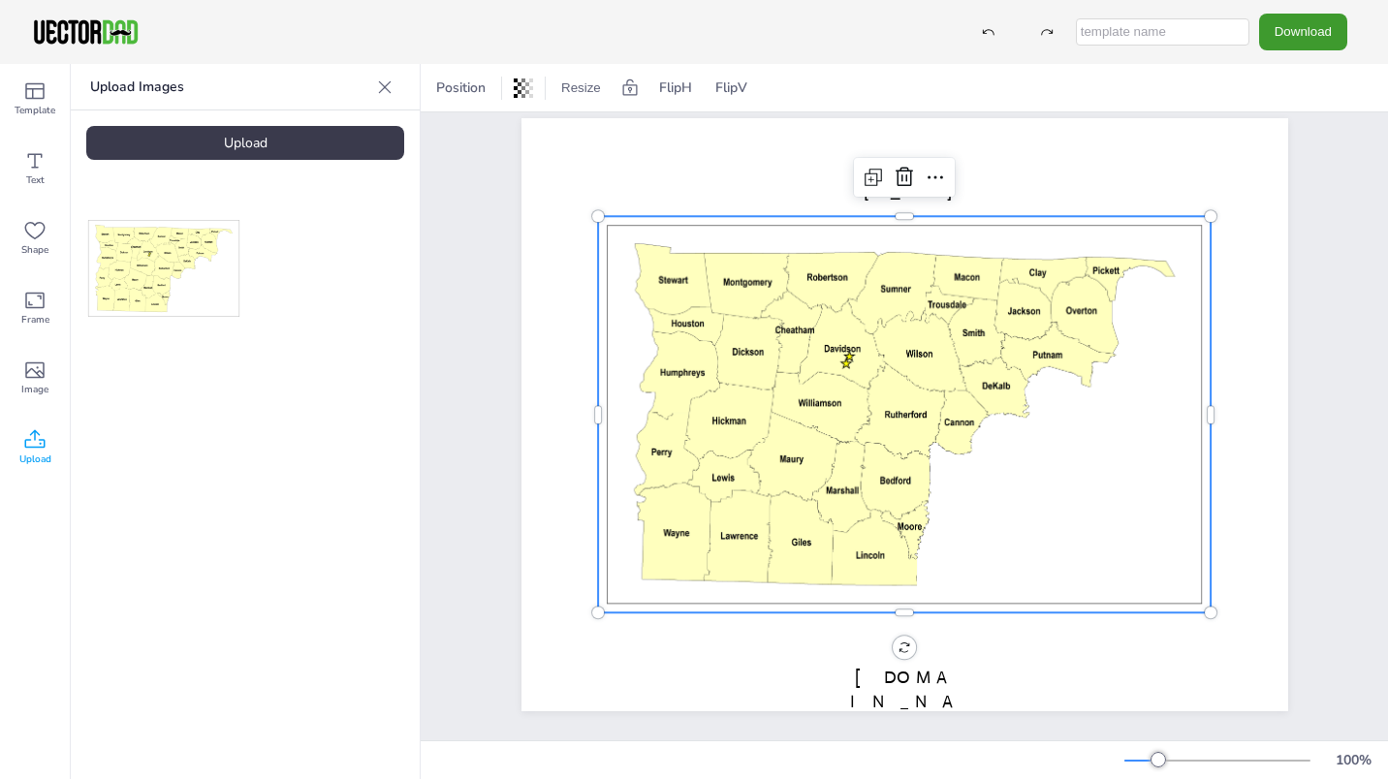
click at [147, 282] on img at bounding box center [163, 268] width 155 height 101
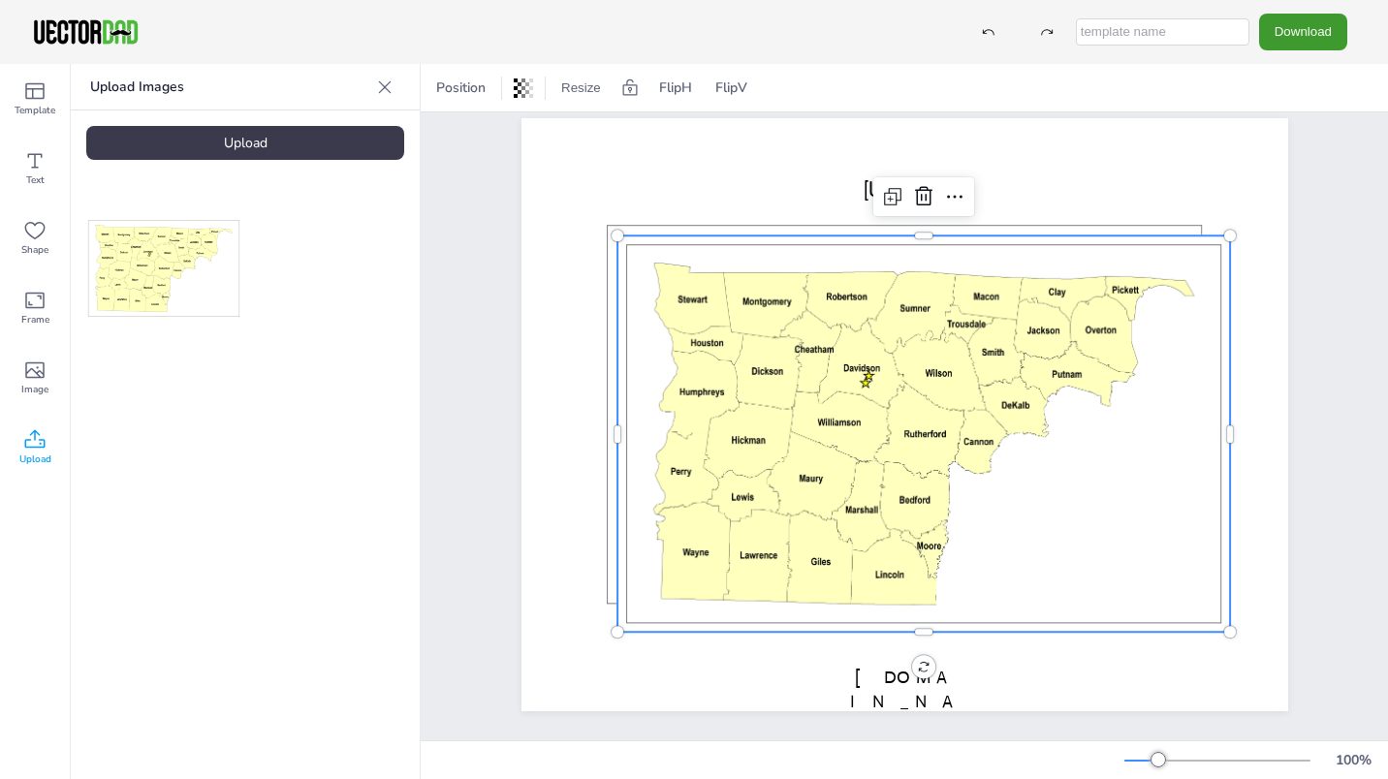
click at [1088, 449] on div at bounding box center [925, 434] width 614 height 396
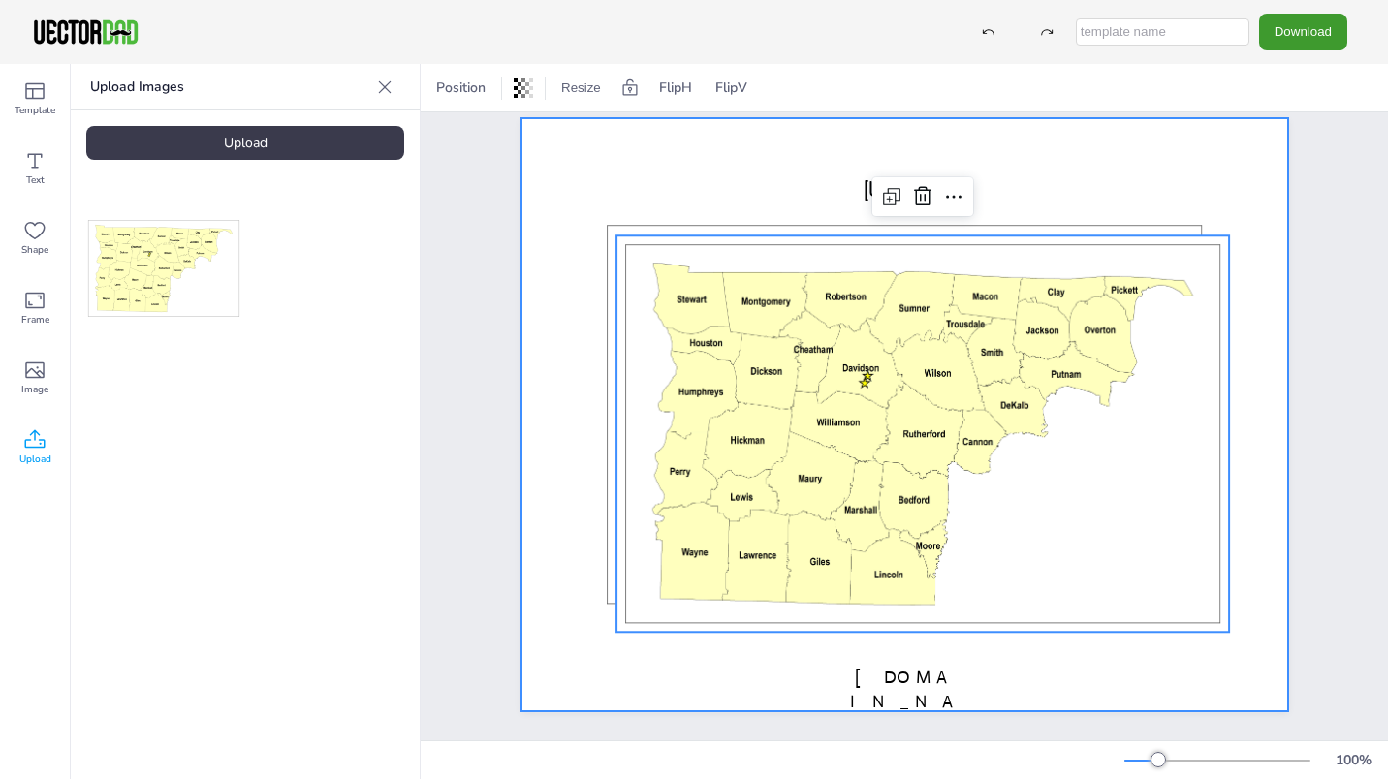
click at [1075, 158] on div at bounding box center [905, 414] width 767 height 593
click at [866, 397] on div at bounding box center [924, 434] width 614 height 396
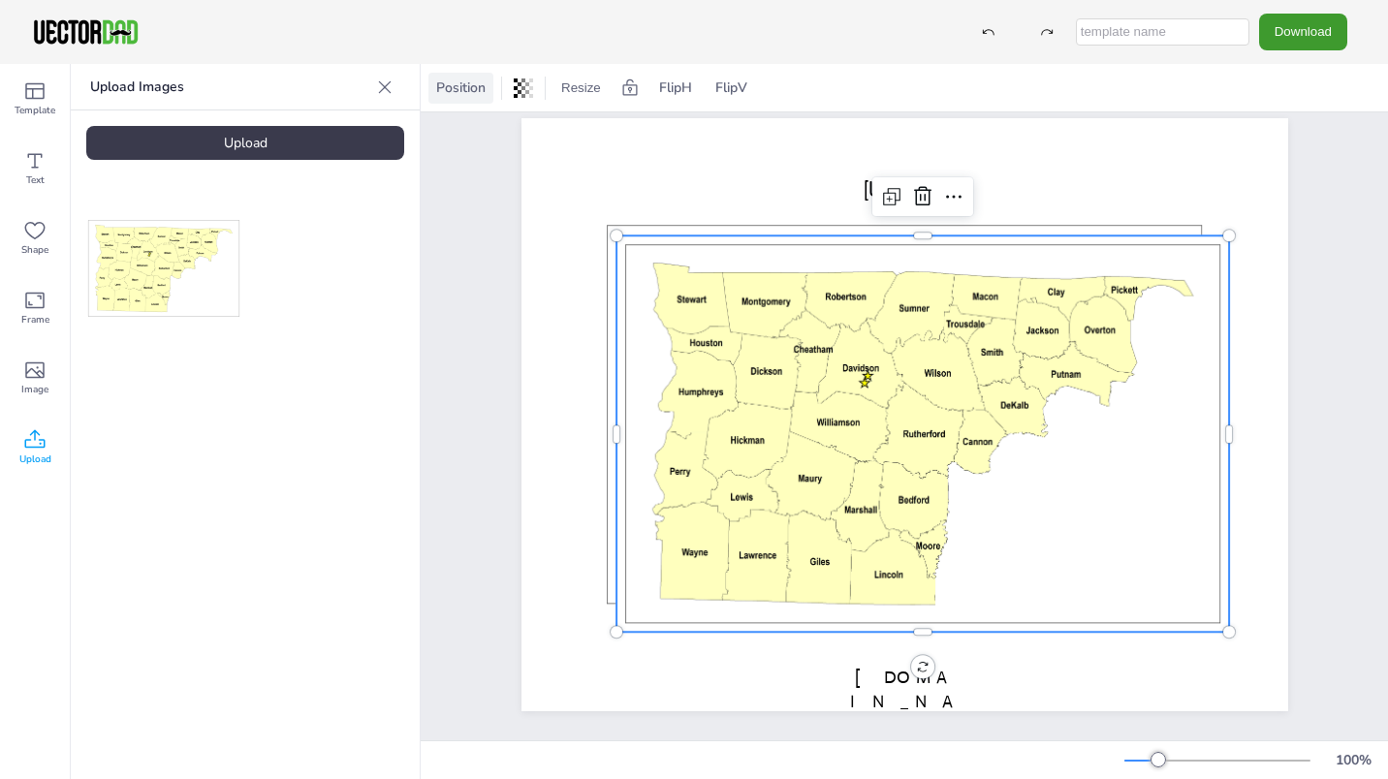
click at [467, 85] on span "Position" at bounding box center [460, 88] width 57 height 18
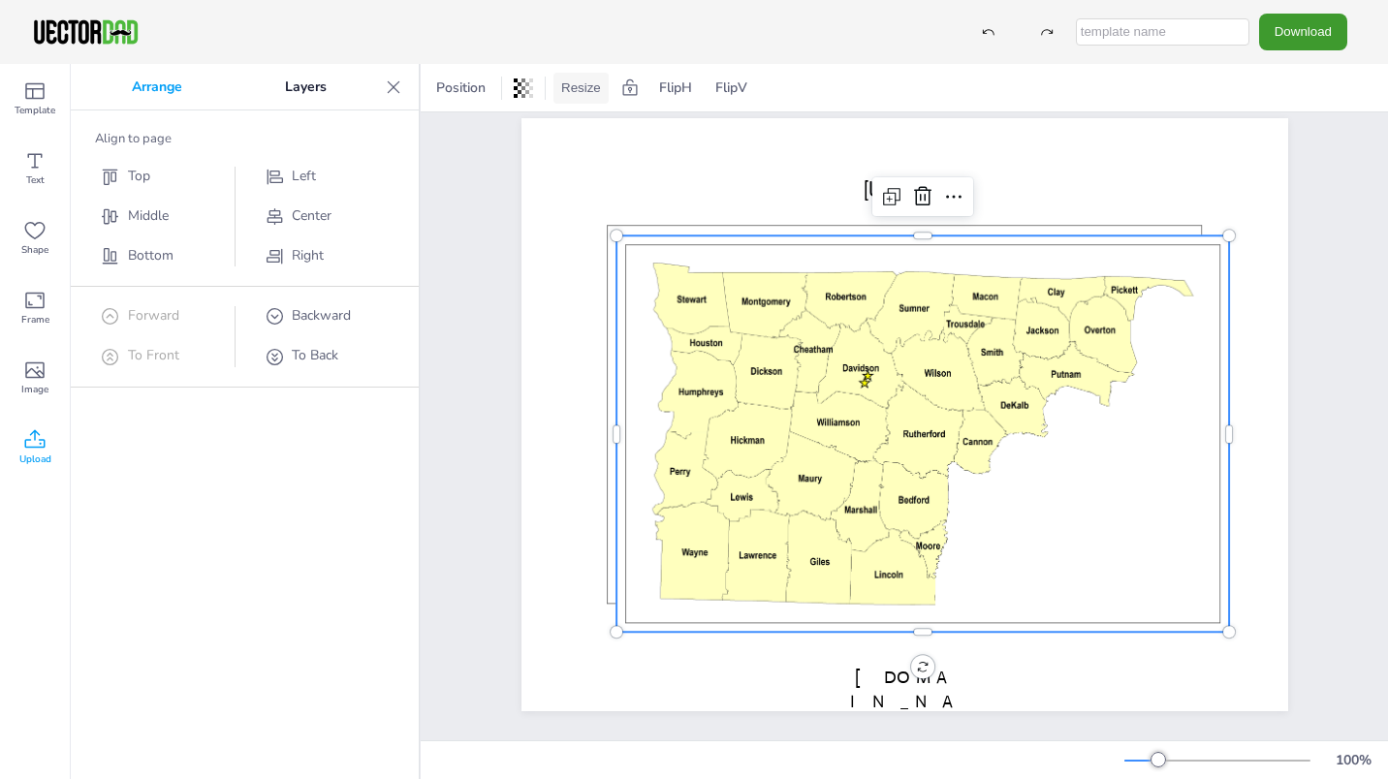
click at [561, 82] on button "Resize" at bounding box center [581, 88] width 55 height 31
click at [627, 87] on li "A4 Landscape (11.75in x 8.25in)" at bounding box center [671, 90] width 235 height 38
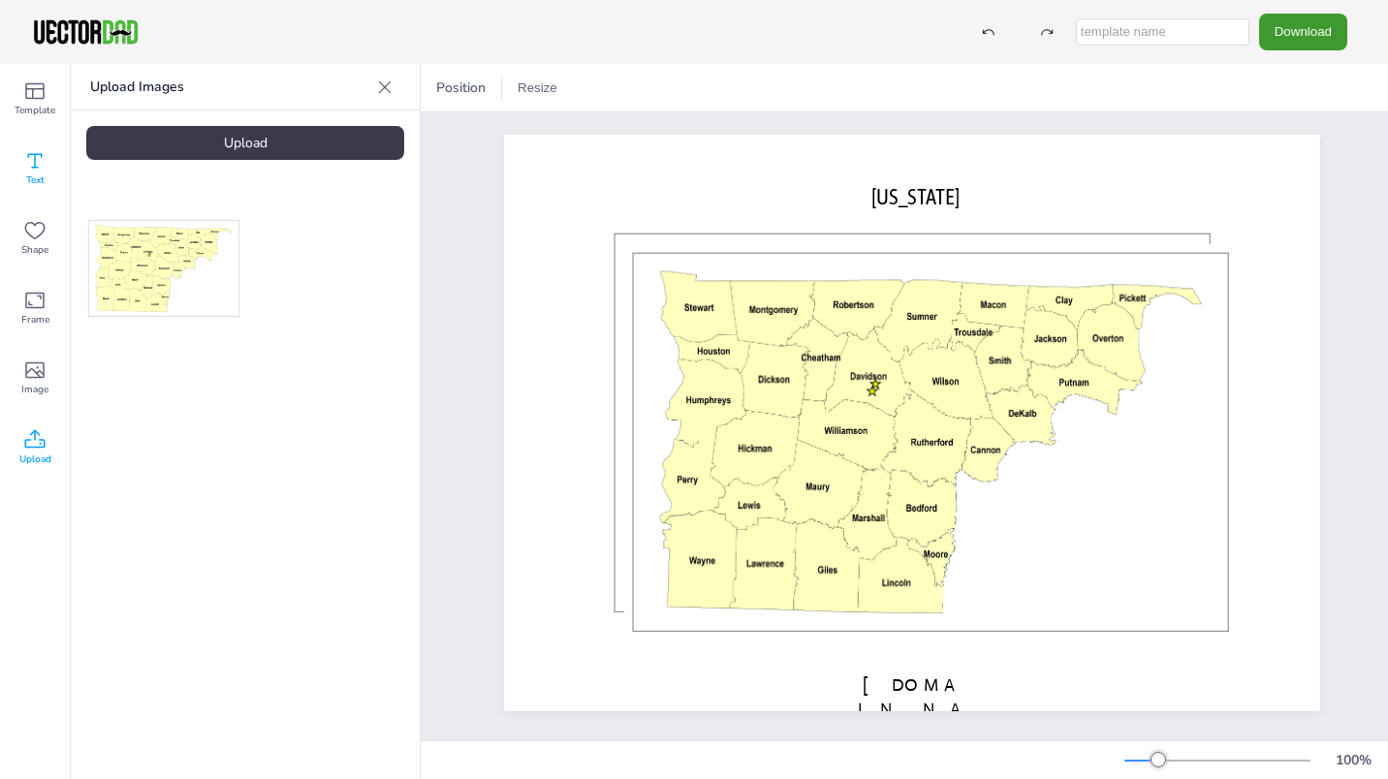
click at [28, 177] on span "Text" at bounding box center [35, 181] width 18 height 16
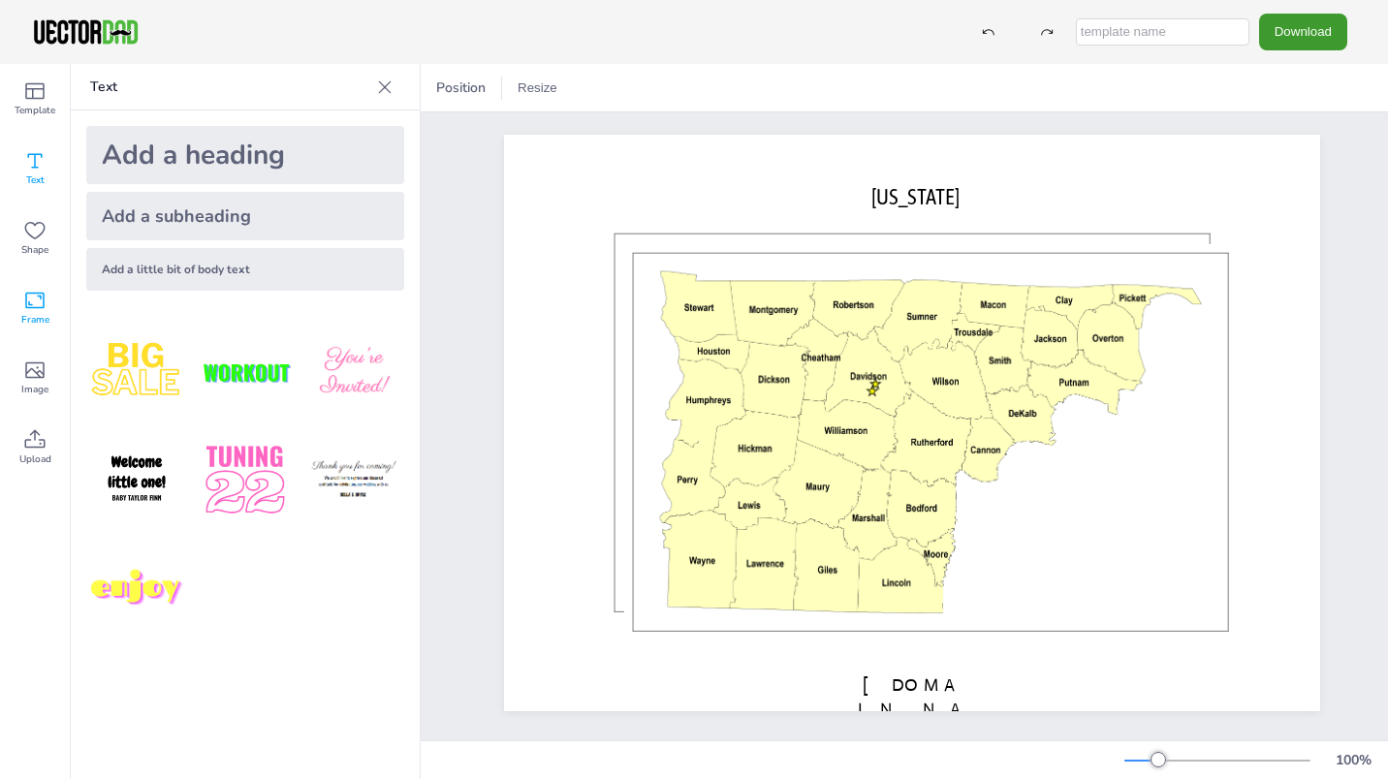
click at [30, 312] on span "Frame" at bounding box center [35, 320] width 28 height 16
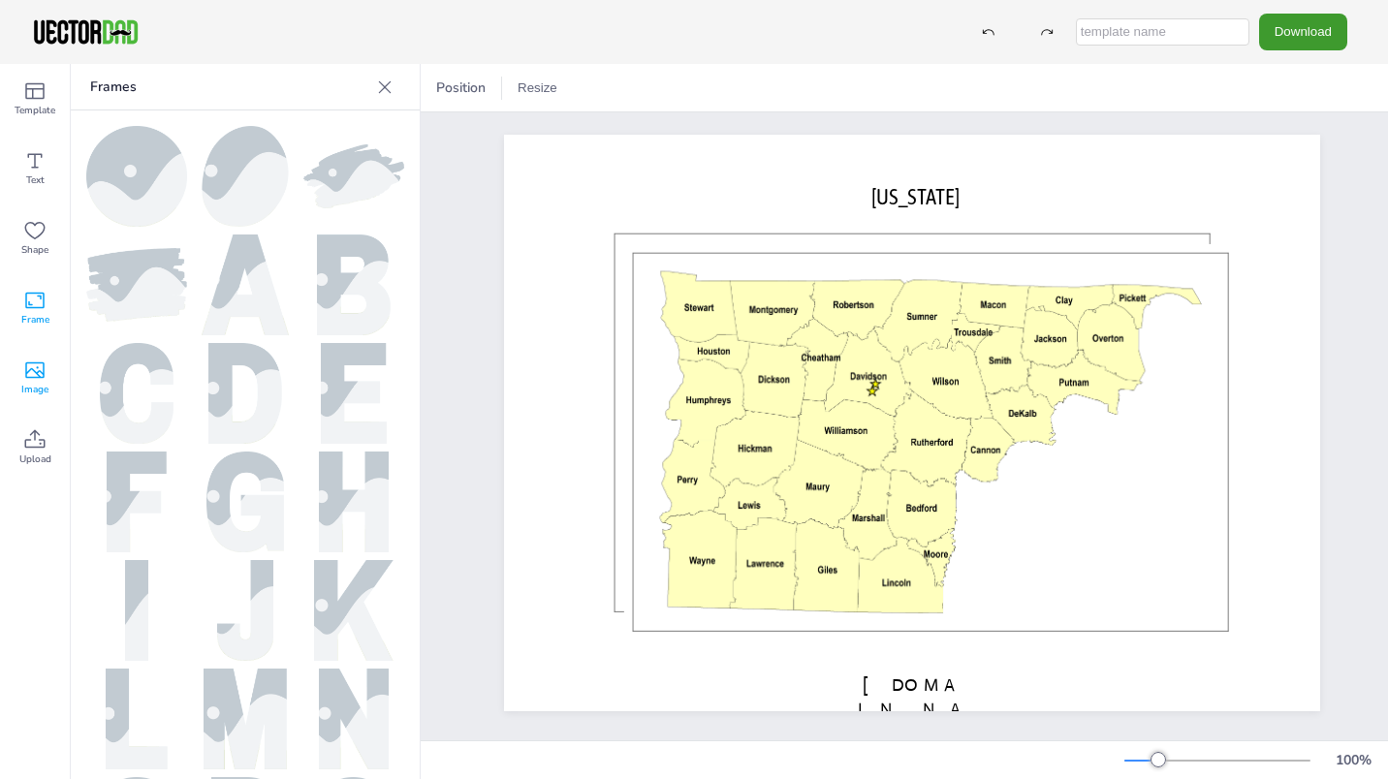
click at [32, 377] on icon at bounding box center [34, 371] width 19 height 16
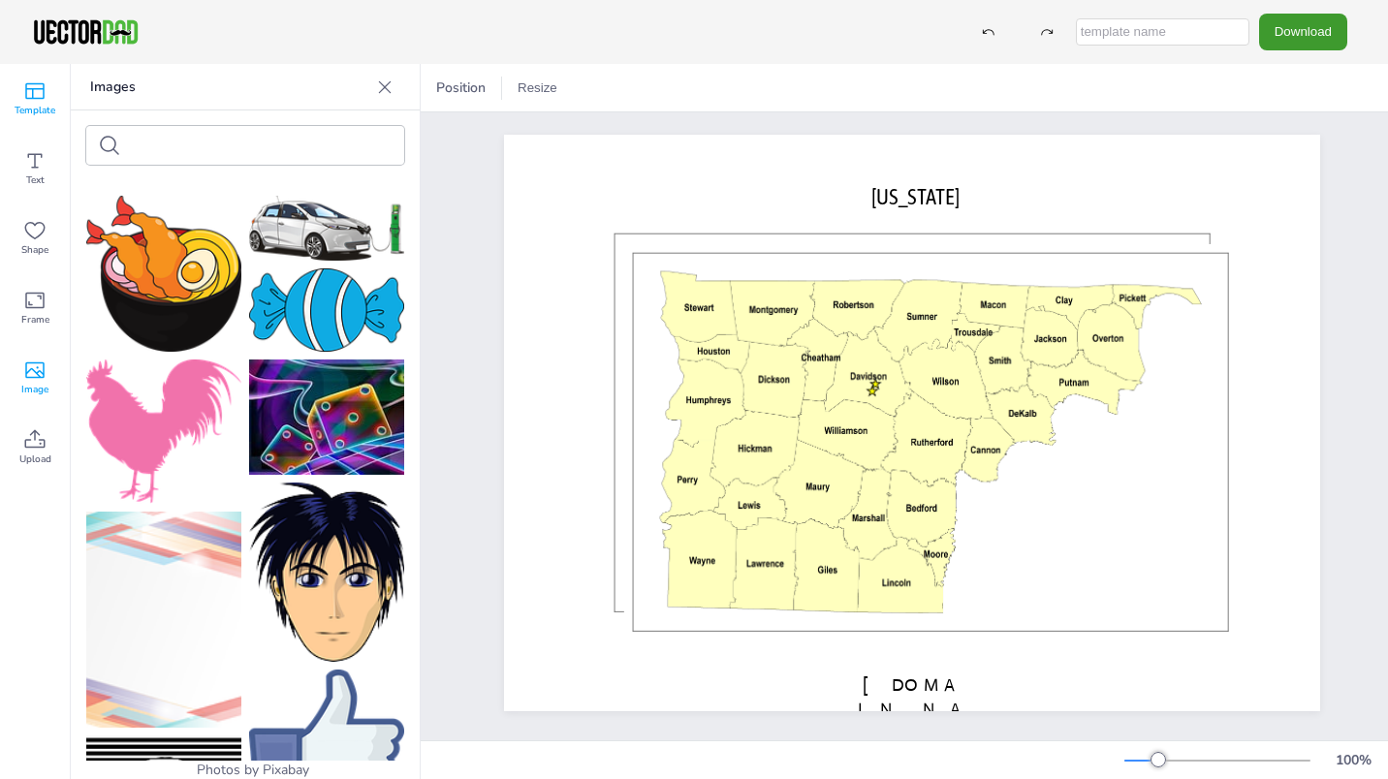
click at [39, 96] on icon at bounding box center [34, 90] width 23 height 23
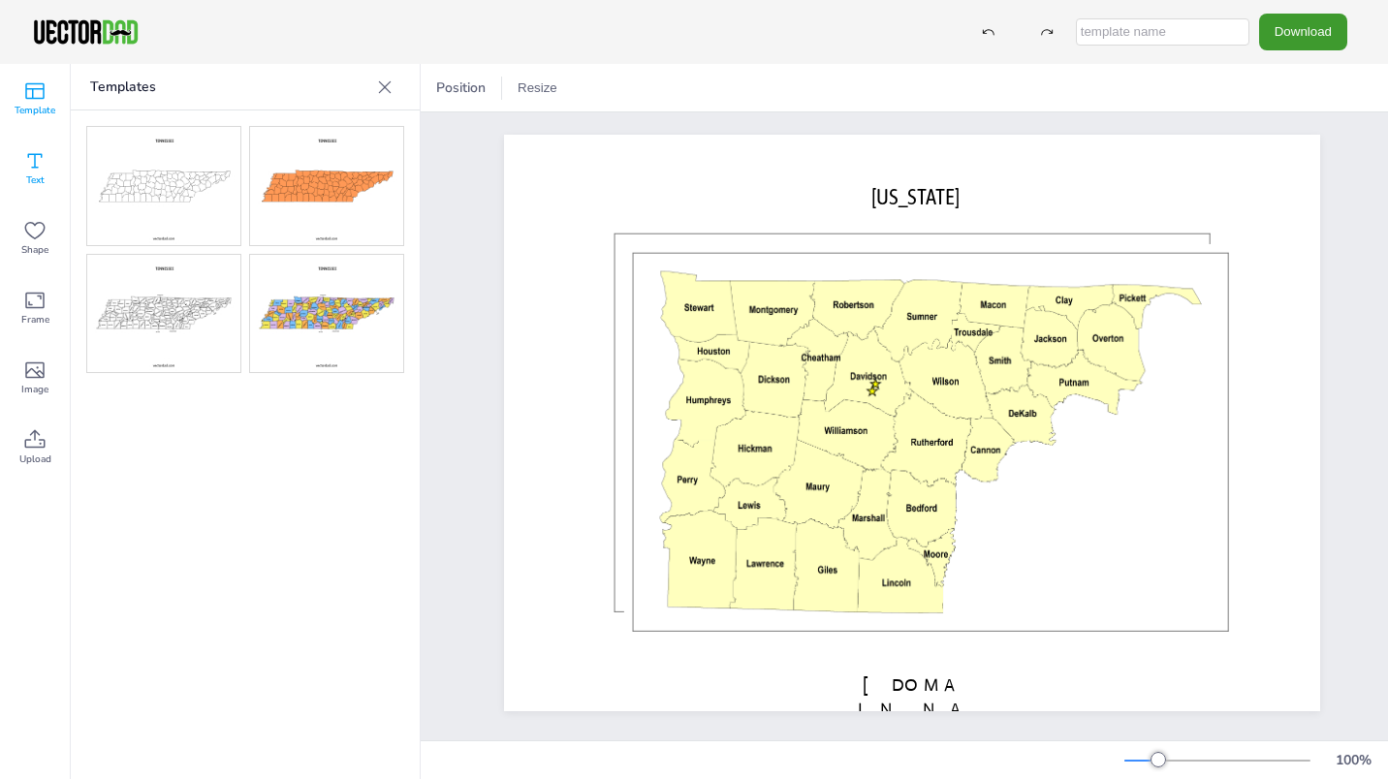
click at [34, 173] on span "Text" at bounding box center [35, 181] width 18 height 16
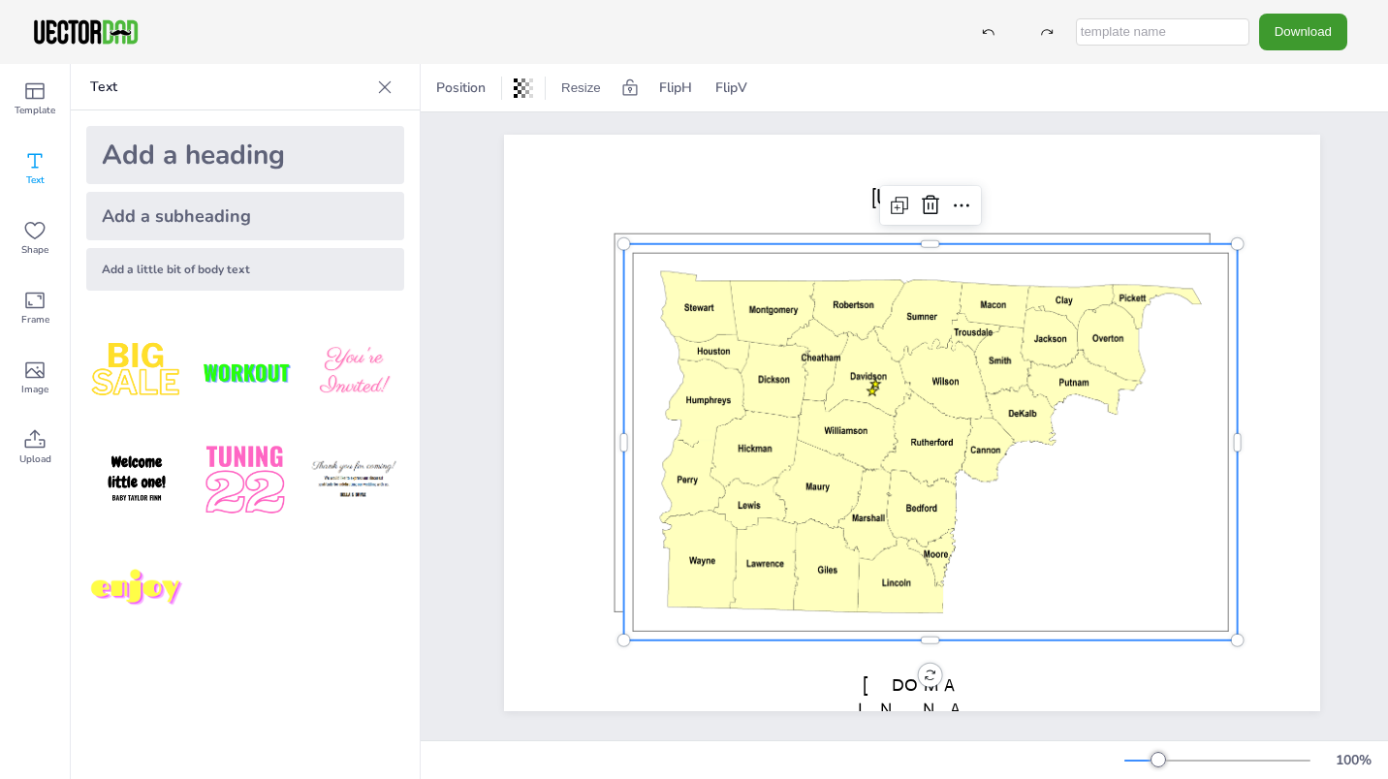
click at [692, 298] on div at bounding box center [931, 442] width 614 height 396
click at [121, 81] on p "Text" at bounding box center [229, 87] width 279 height 47
click at [108, 86] on p "Text" at bounding box center [229, 87] width 279 height 47
